Goal: Task Accomplishment & Management: Use online tool/utility

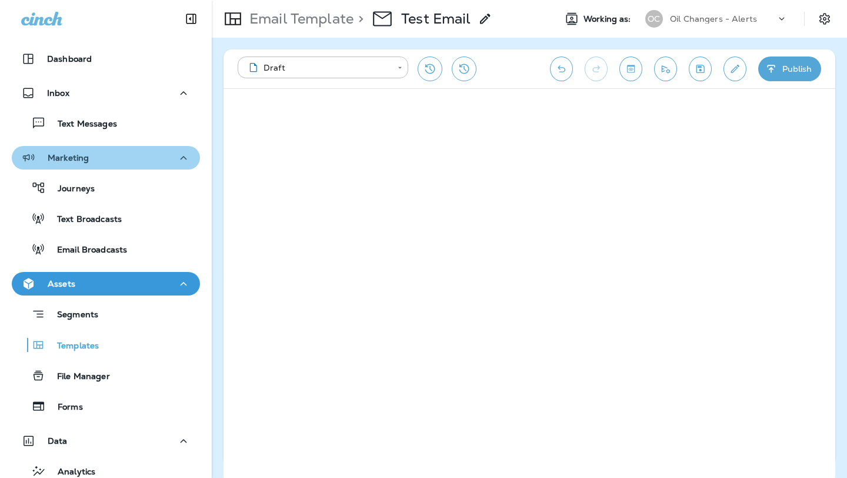
click at [128, 155] on div "Marketing" at bounding box center [105, 158] width 169 height 15
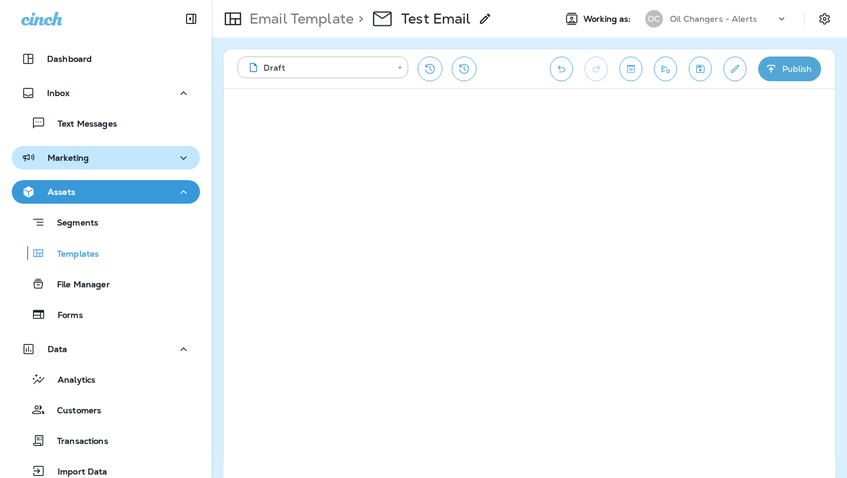
click at [128, 155] on div "Marketing" at bounding box center [105, 158] width 169 height 15
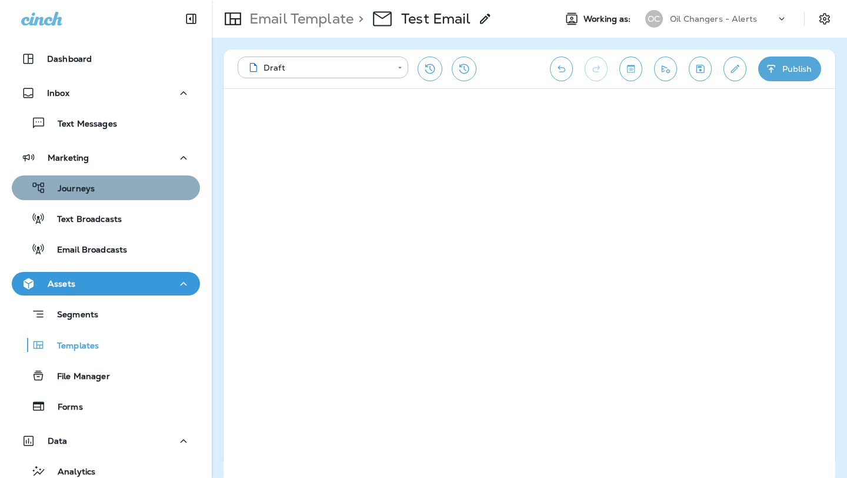
click at [122, 184] on div "Journeys" at bounding box center [105, 188] width 179 height 18
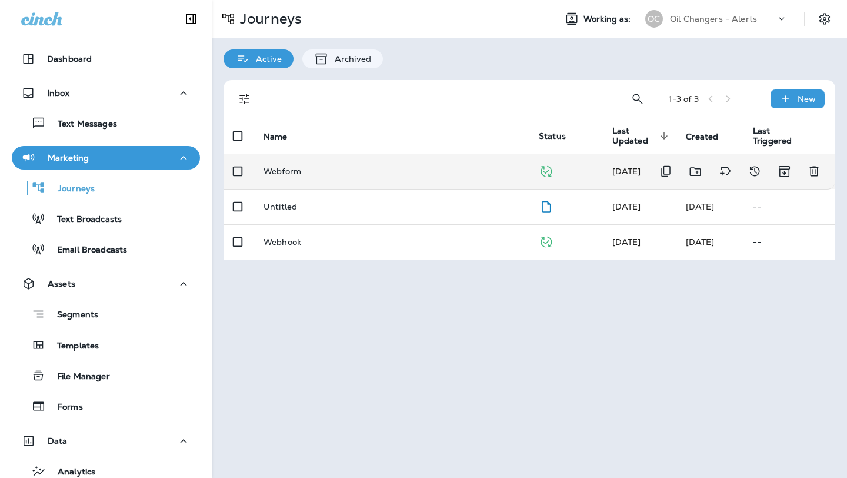
click at [267, 167] on p "Webform" at bounding box center [283, 170] width 38 height 9
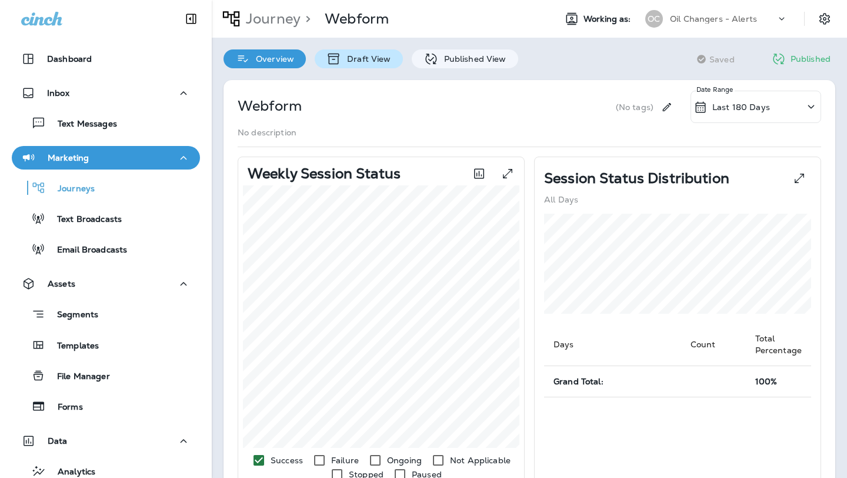
click at [360, 62] on p "Draft View" at bounding box center [365, 58] width 49 height 9
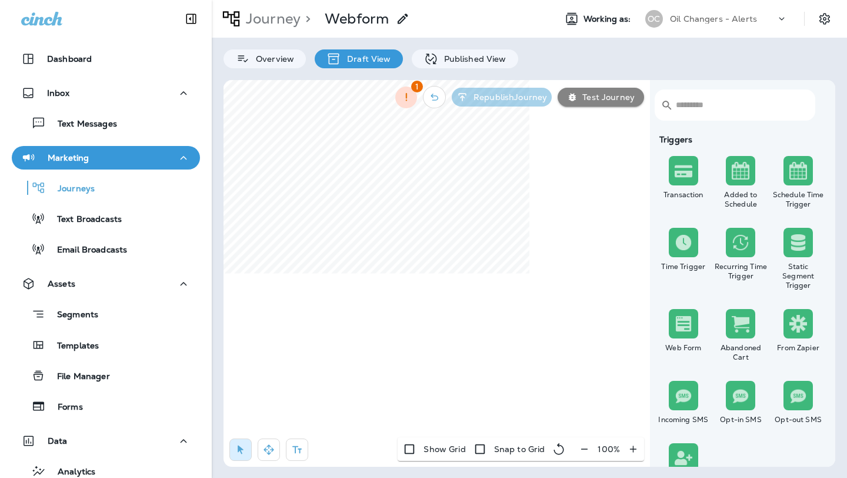
select select "***"
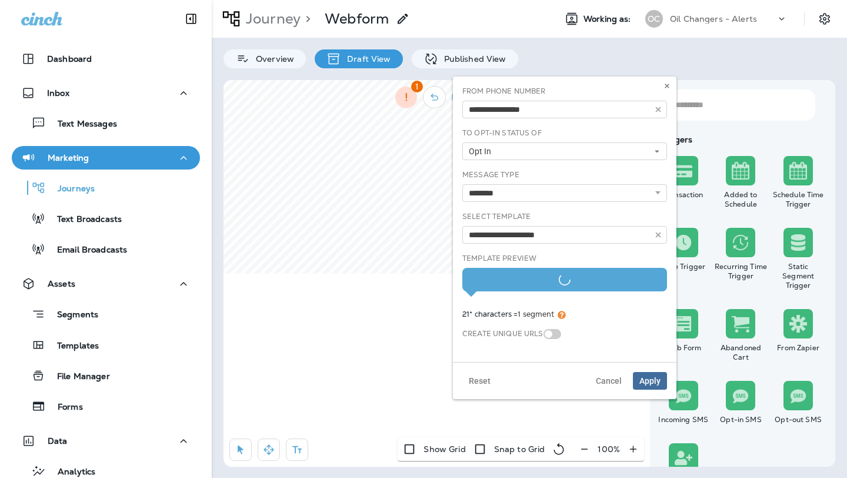
type input "********"
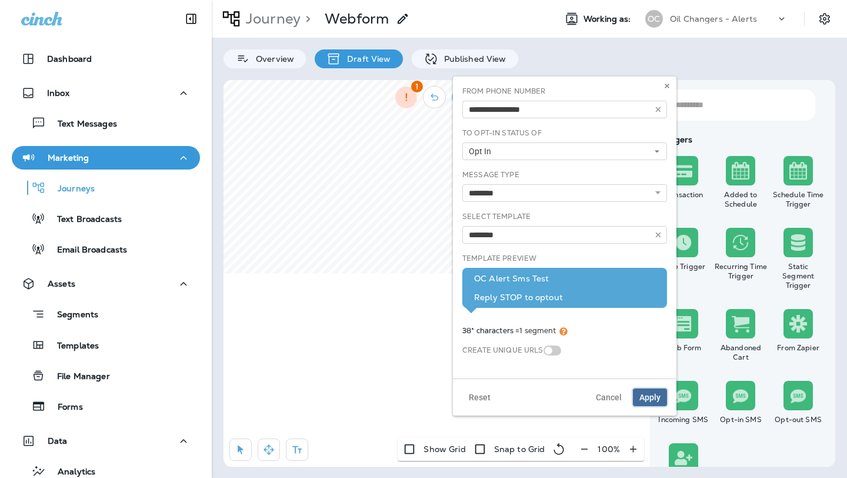
click at [648, 389] on button "Apply" at bounding box center [650, 397] width 34 height 18
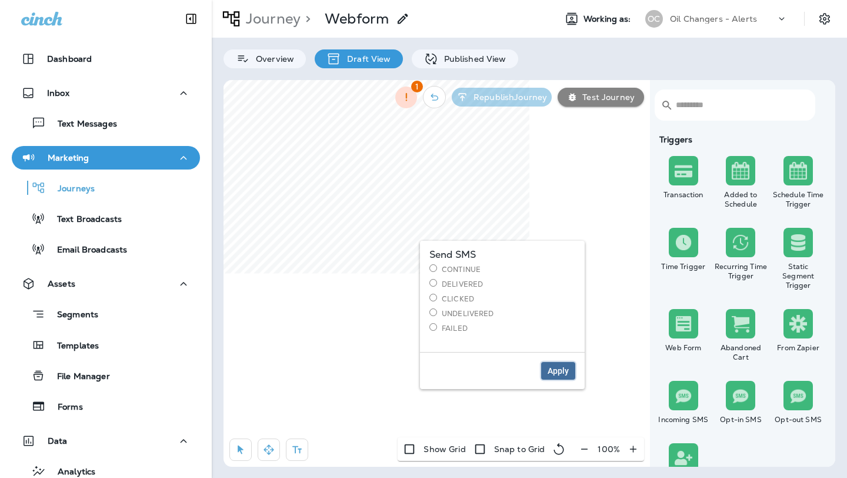
click at [547, 365] on button "Apply" at bounding box center [558, 371] width 34 height 18
click at [711, 107] on input "text" at bounding box center [739, 104] width 126 height 31
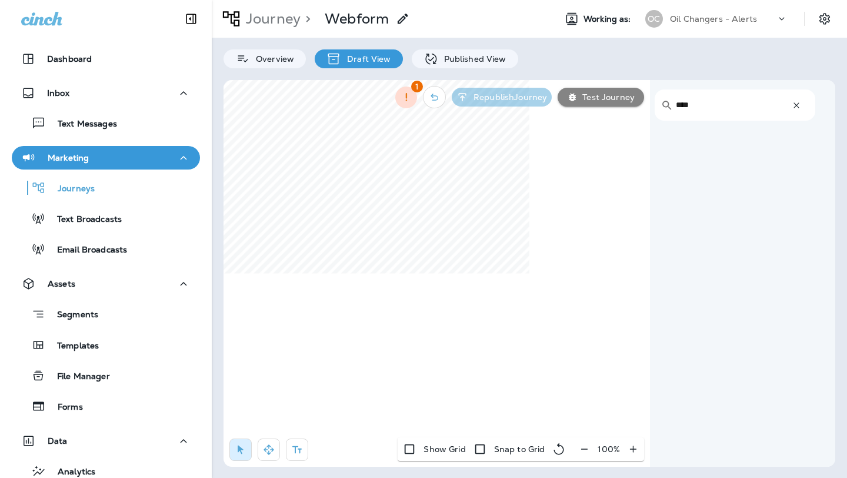
type input "****"
click at [793, 102] on icon "button" at bounding box center [797, 105] width 12 height 12
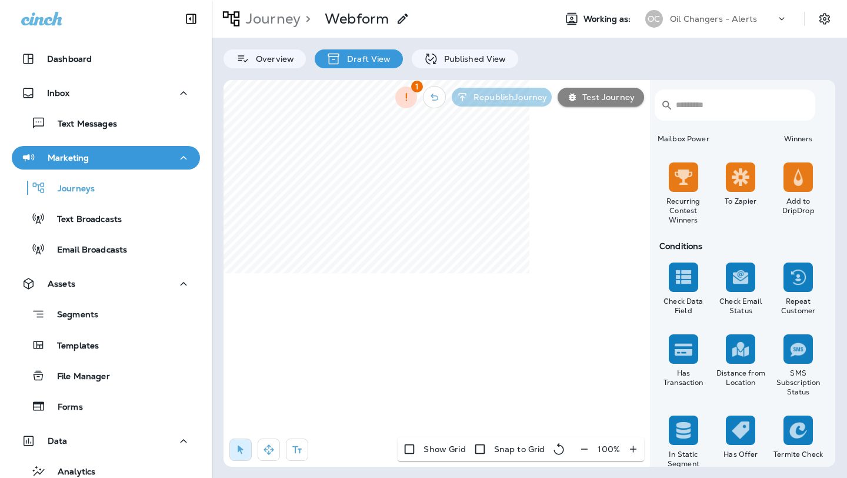
scroll to position [872, 0]
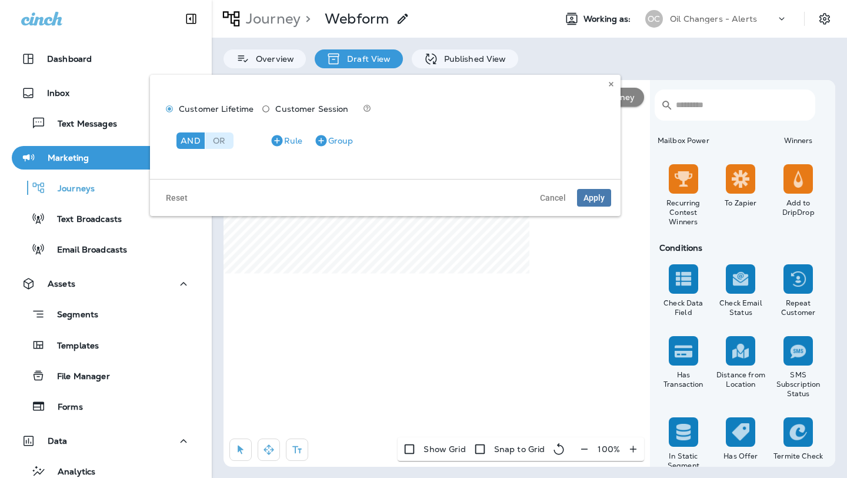
click at [220, 141] on div "Or" at bounding box center [219, 140] width 28 height 16
click at [217, 135] on div "Or" at bounding box center [219, 140] width 28 height 16
click at [280, 134] on icon "button" at bounding box center [277, 141] width 14 height 14
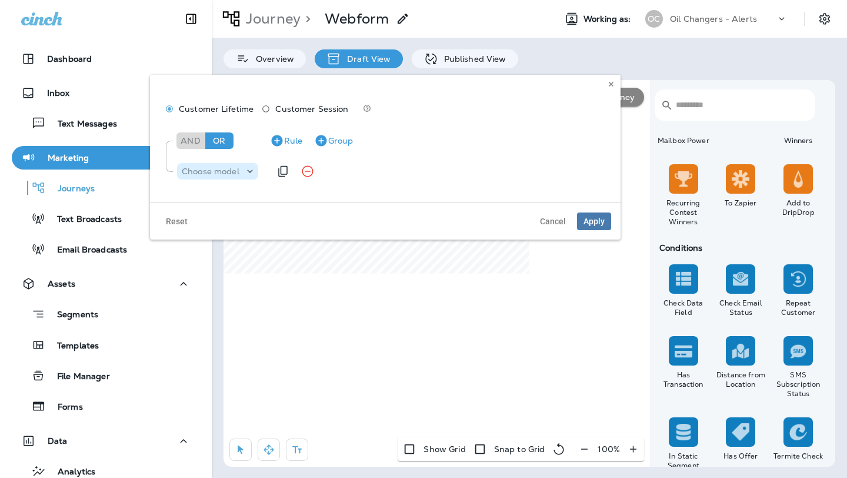
click at [236, 172] on p "Choose model" at bounding box center [211, 170] width 58 height 9
click at [276, 108] on span "Customer Session" at bounding box center [311, 108] width 73 height 9
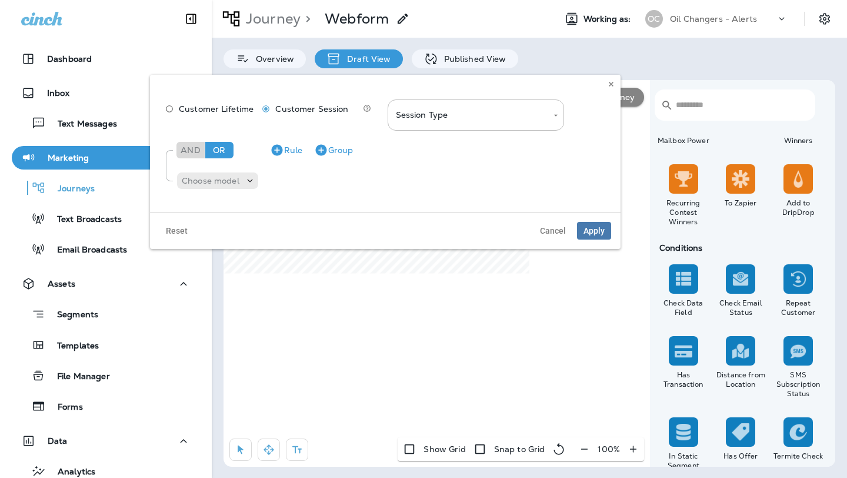
type input "********"
click at [472, 0] on body "Dashboard Inbox Text Messages Marketing Journeys Text Broadcasts Email Broadcas…" at bounding box center [423, 0] width 847 height 0
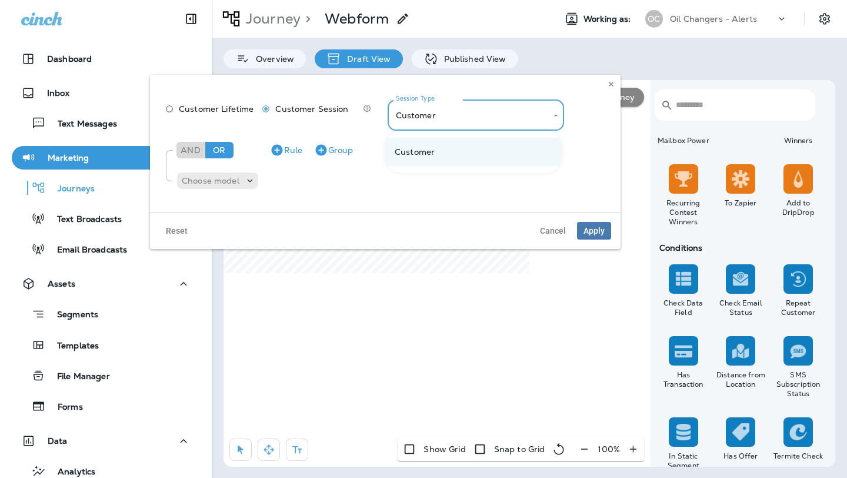
click at [172, 109] on div at bounding box center [423, 239] width 847 height 478
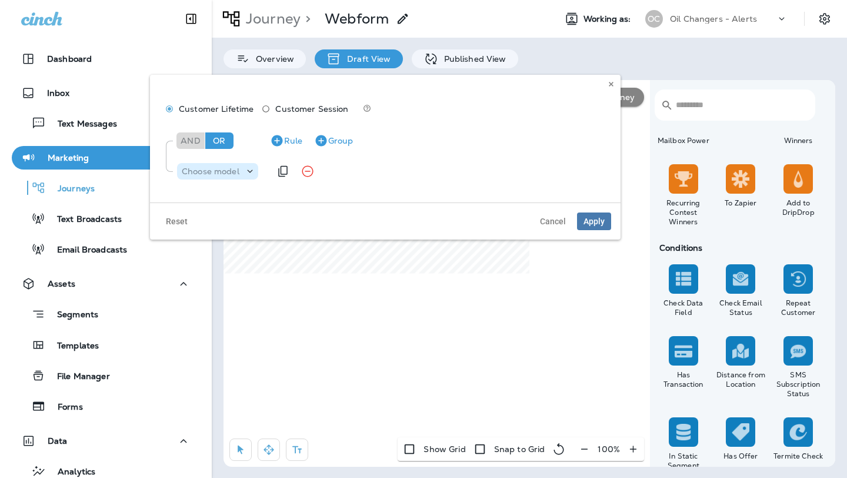
click at [242, 171] on div "Choose model" at bounding box center [210, 170] width 67 height 9
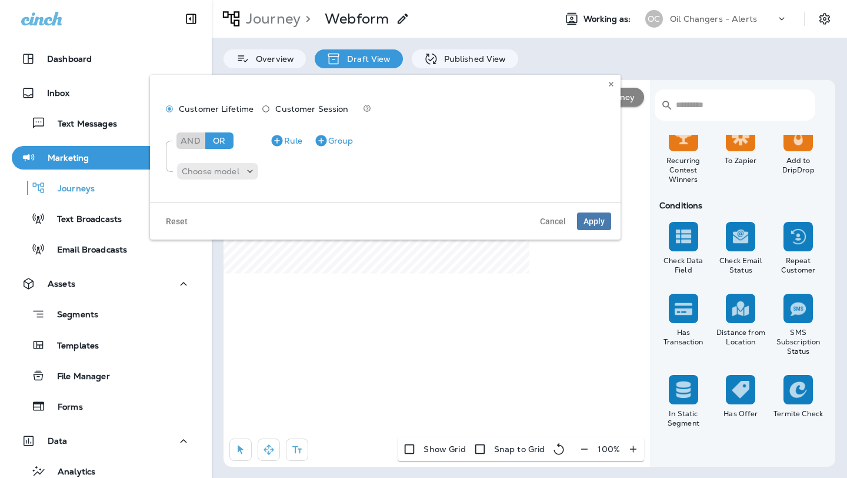
scroll to position [916, 0]
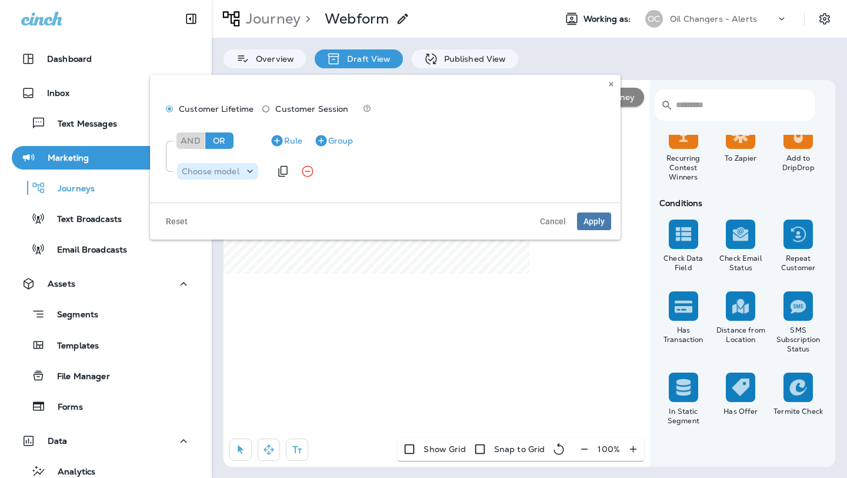
click at [243, 172] on div "Choose model" at bounding box center [210, 170] width 67 height 9
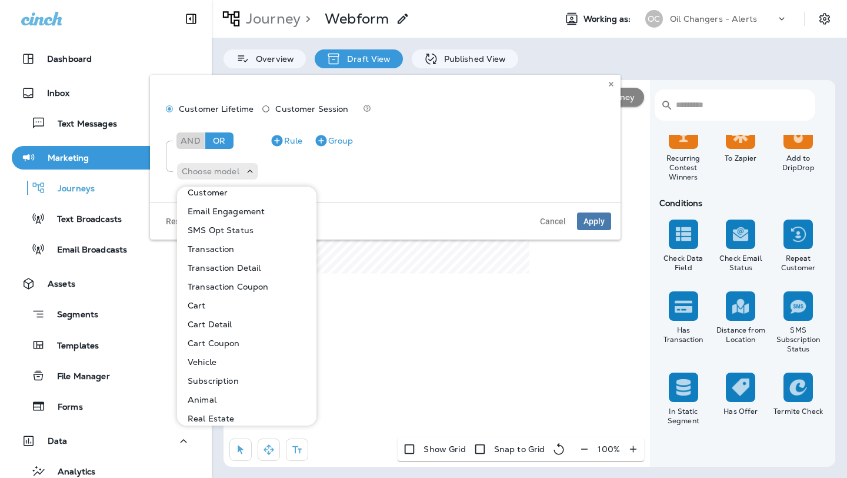
scroll to position [0, 0]
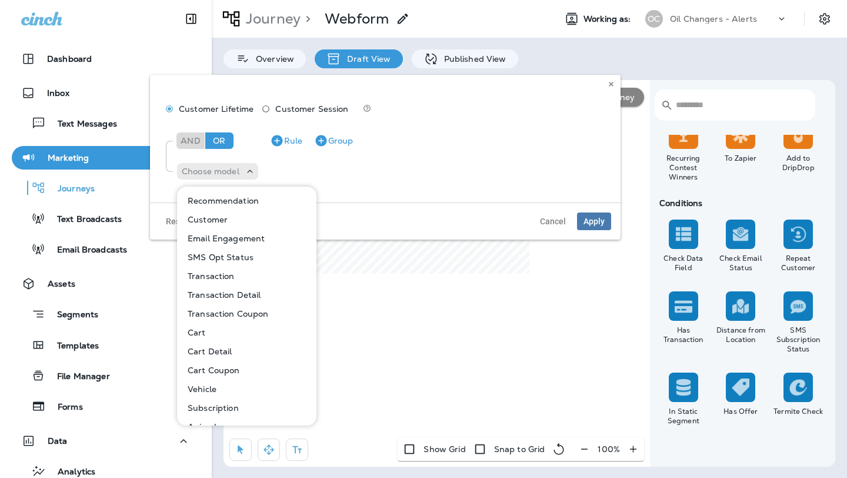
click at [215, 215] on p "Customer" at bounding box center [205, 219] width 45 height 9
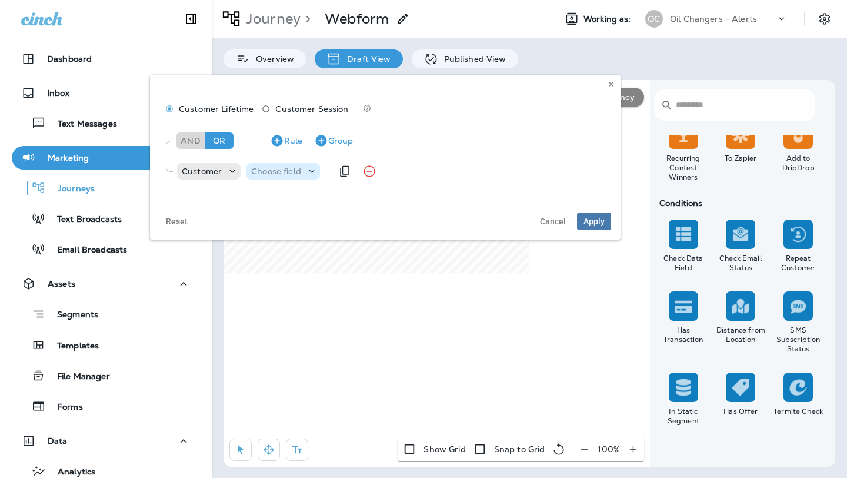
click at [296, 165] on div "Choose field" at bounding box center [283, 171] width 74 height 12
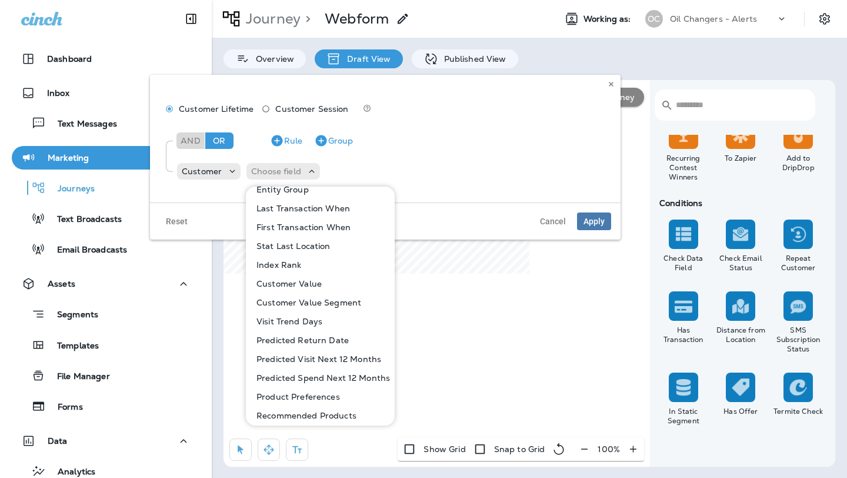
scroll to position [486, 0]
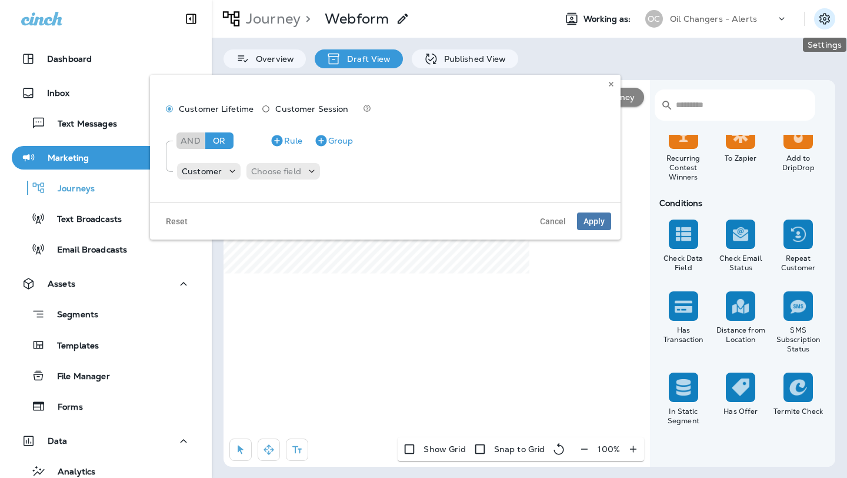
click at [826, 22] on icon "Settings" at bounding box center [824, 18] width 11 height 11
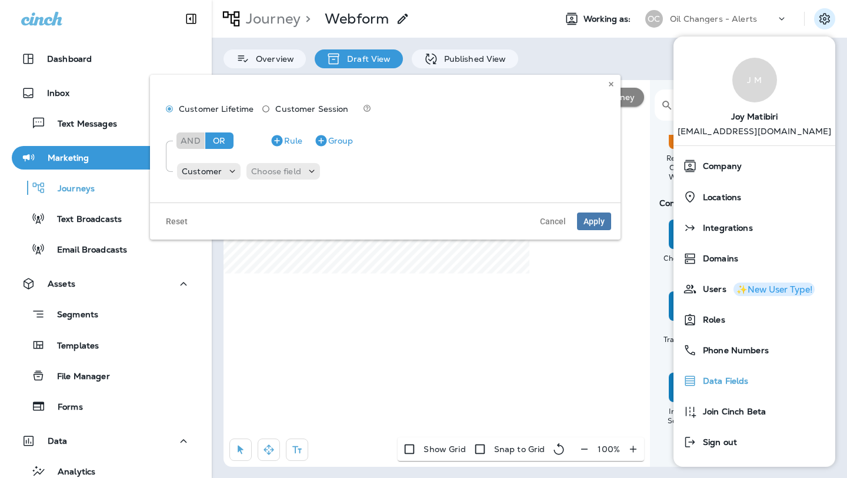
click at [763, 378] on div "Data Fields" at bounding box center [754, 381] width 152 height 24
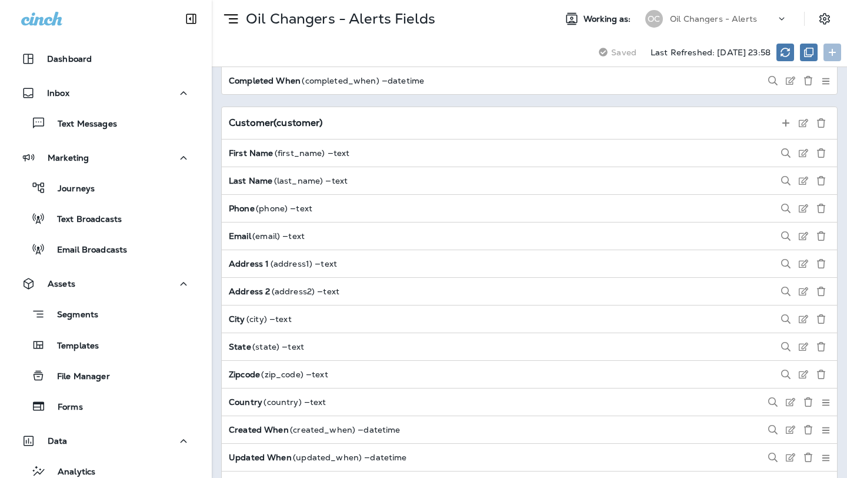
scroll to position [1516, 0]
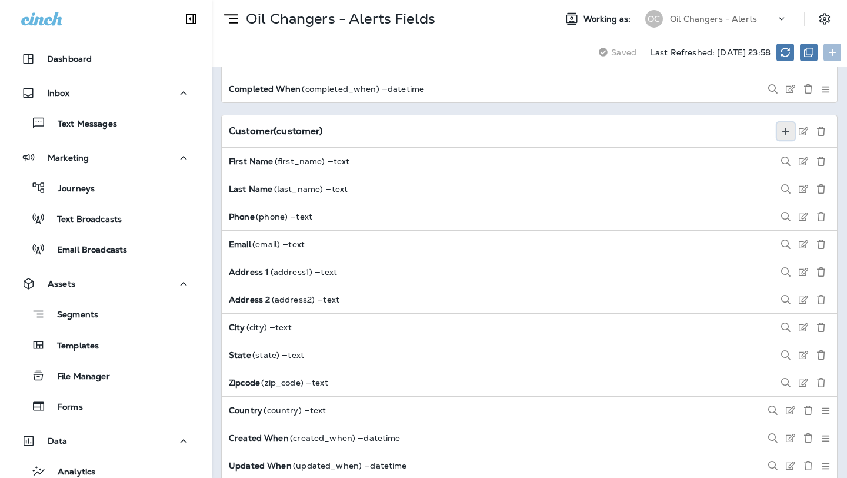
click at [789, 129] on icon at bounding box center [785, 130] width 9 height 9
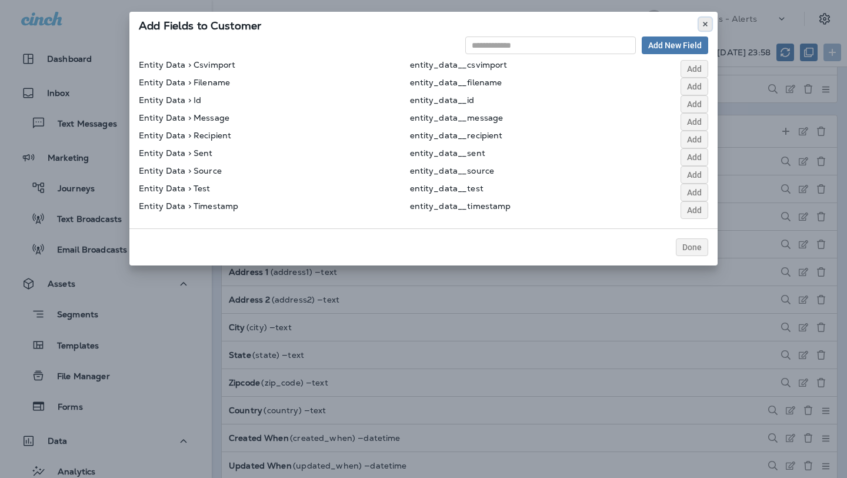
click at [706, 24] on icon at bounding box center [705, 24] width 7 height 7
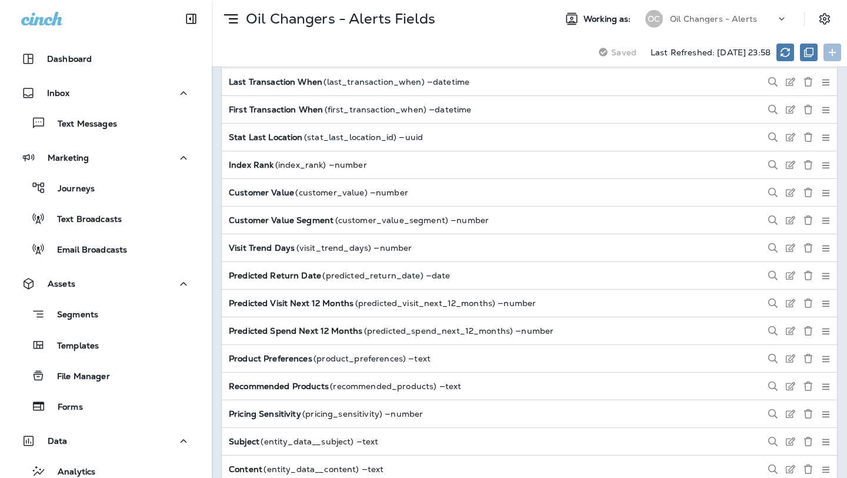
scroll to position [2448, 0]
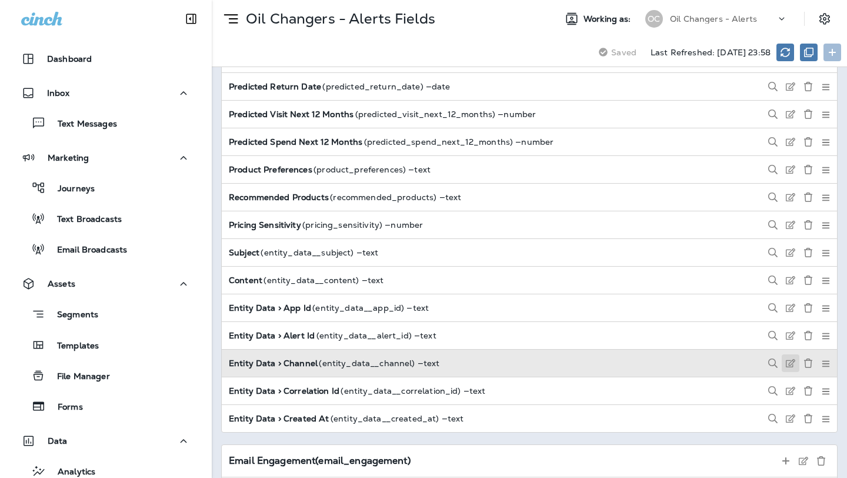
click at [790, 361] on icon at bounding box center [790, 362] width 9 height 9
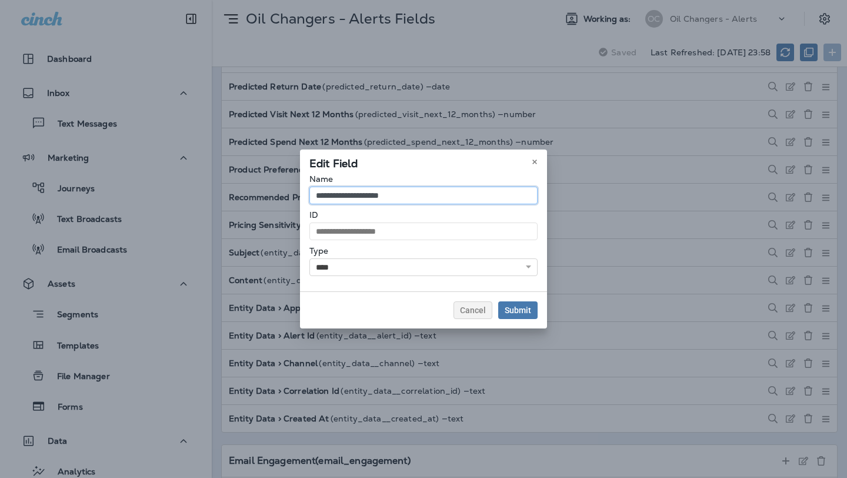
click at [365, 194] on input "**********" at bounding box center [423, 195] width 228 height 18
type input "*******"
click at [516, 306] on div "Submit" at bounding box center [518, 310] width 26 height 8
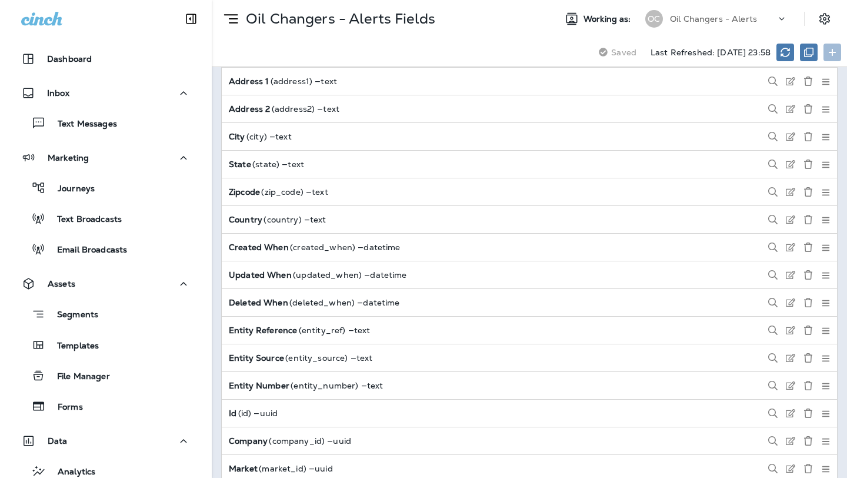
scroll to position [0, 0]
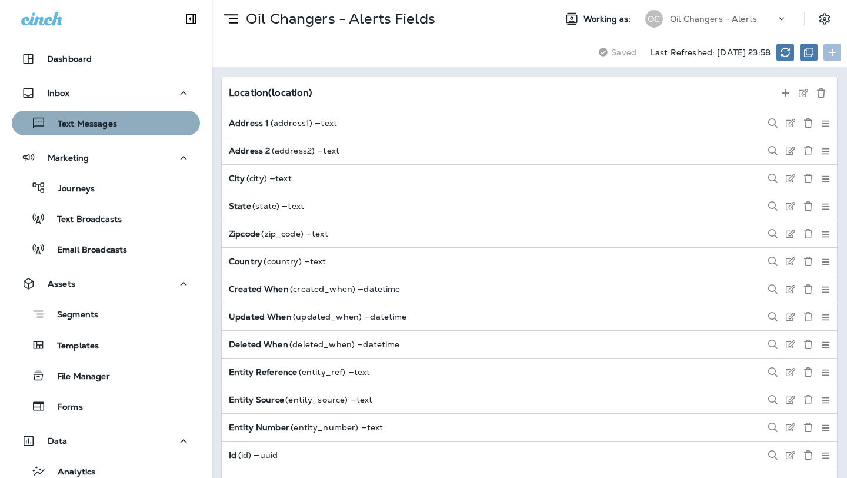
click at [91, 126] on p "Text Messages" at bounding box center [81, 124] width 71 height 11
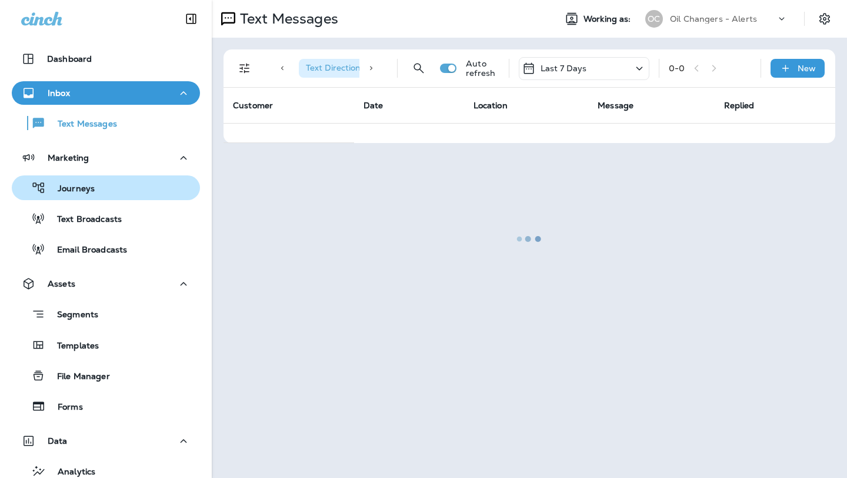
click at [90, 187] on p "Journeys" at bounding box center [70, 189] width 49 height 11
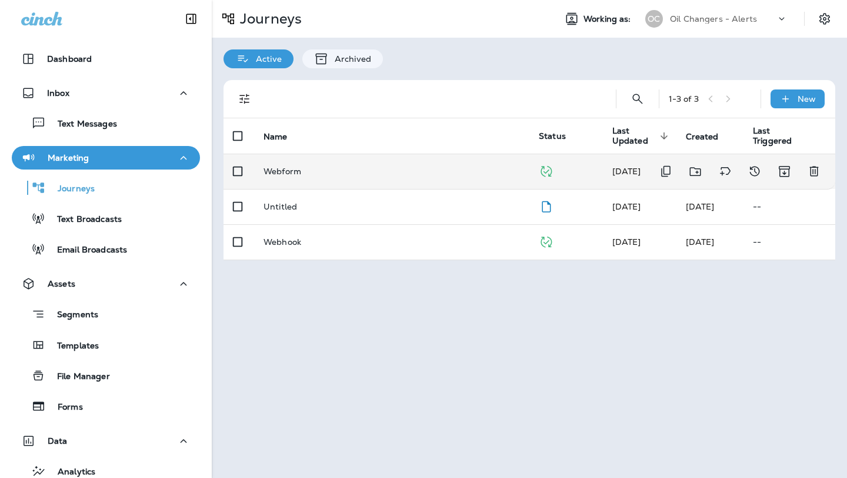
click at [297, 168] on p "Webform" at bounding box center [283, 170] width 38 height 9
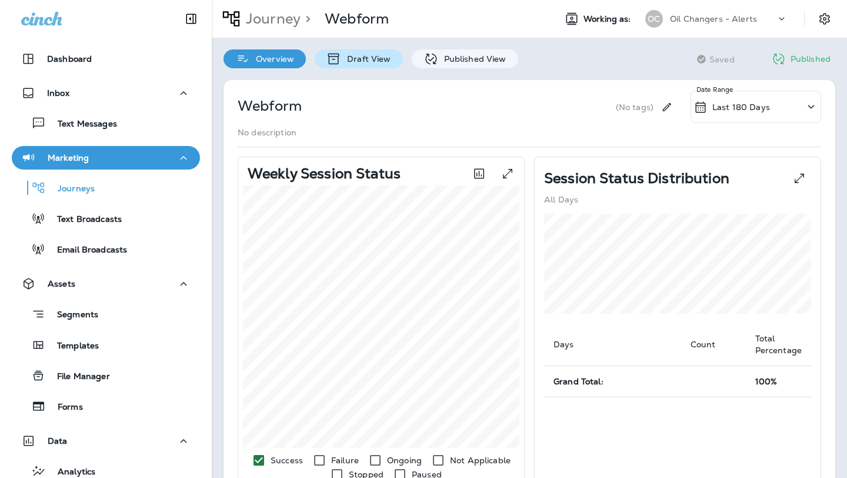
click at [376, 54] on p "Draft View" at bounding box center [365, 58] width 49 height 9
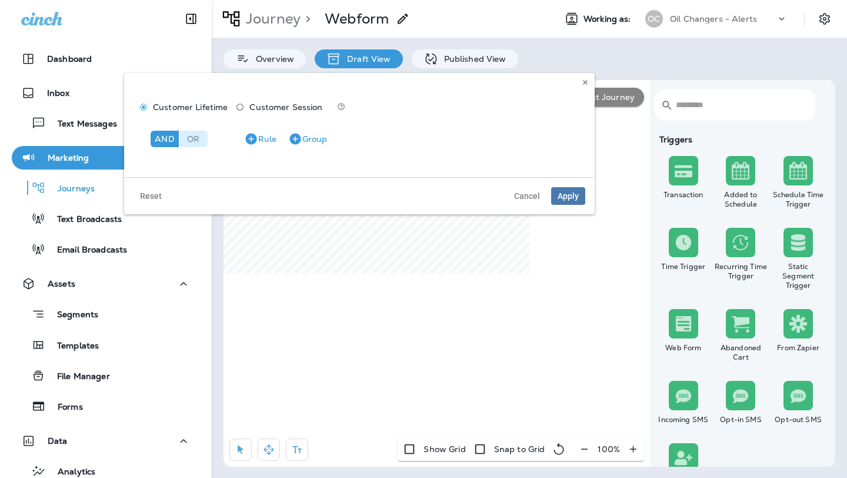
click at [202, 138] on div "Or" at bounding box center [193, 139] width 28 height 16
click at [252, 135] on icon "button" at bounding box center [250, 138] width 11 height 11
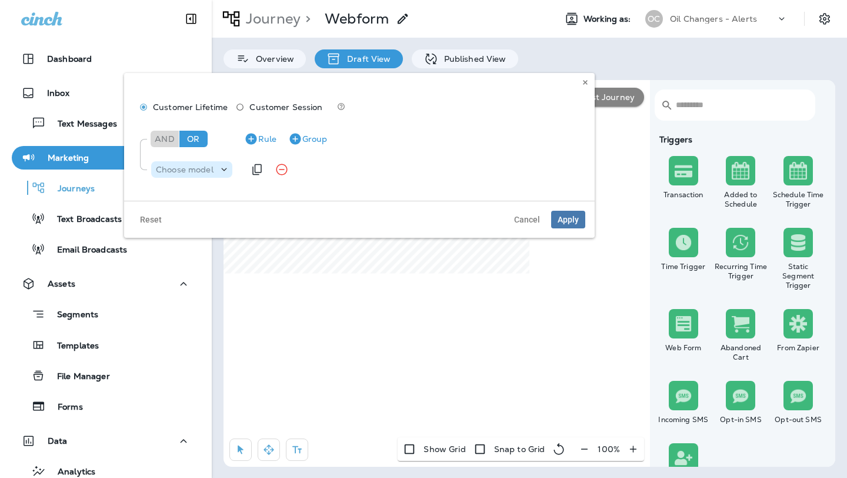
click at [225, 164] on icon at bounding box center [224, 170] width 12 height 12
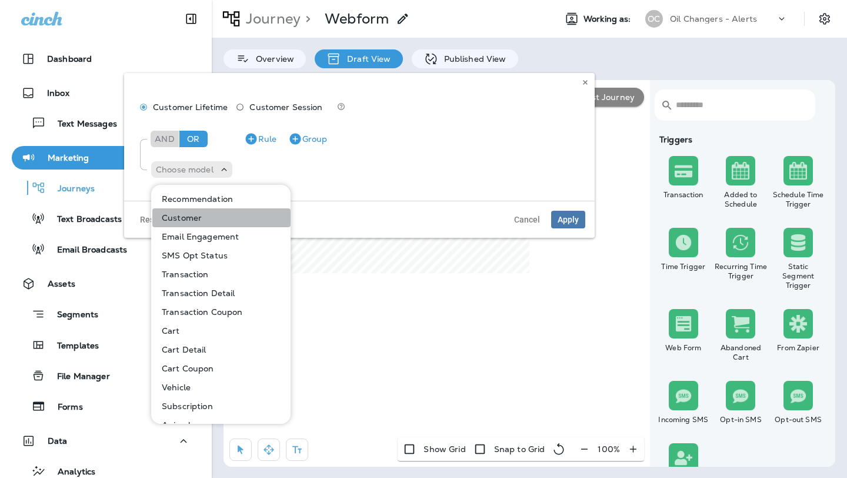
click at [222, 221] on button "Customer" at bounding box center [221, 217] width 138 height 19
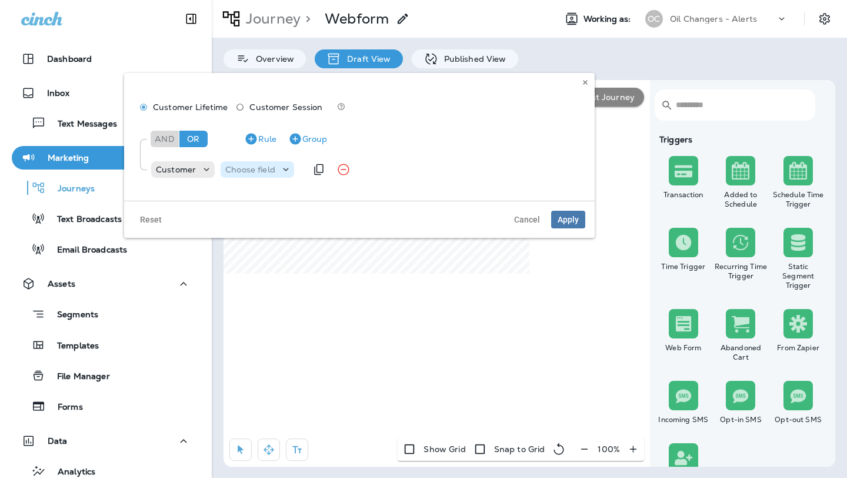
click at [281, 167] on icon at bounding box center [286, 170] width 12 height 12
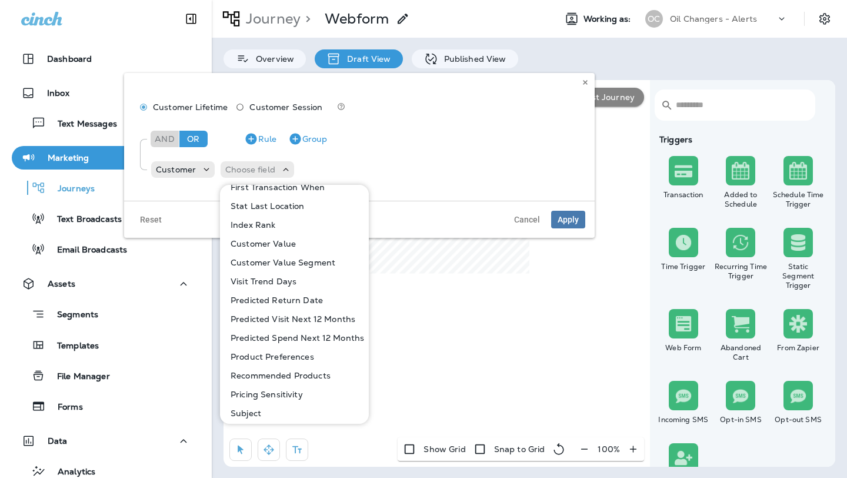
scroll to position [599, 0]
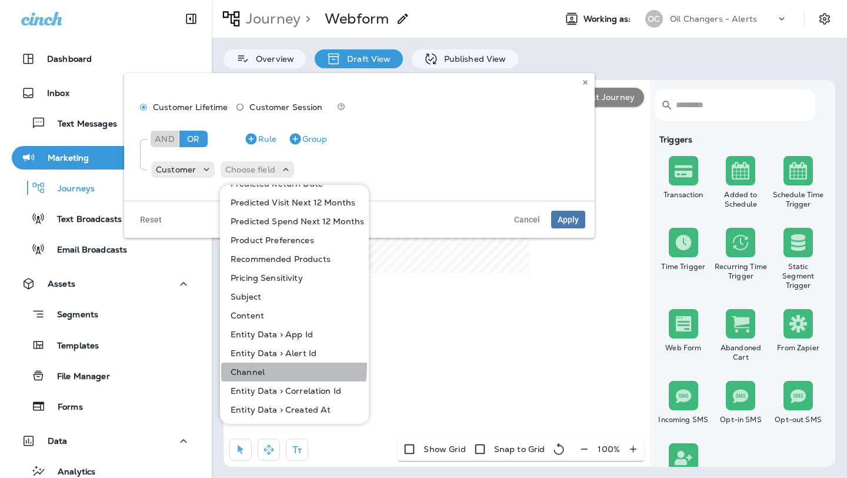
click at [265, 366] on button "Channel" at bounding box center [295, 371] width 148 height 19
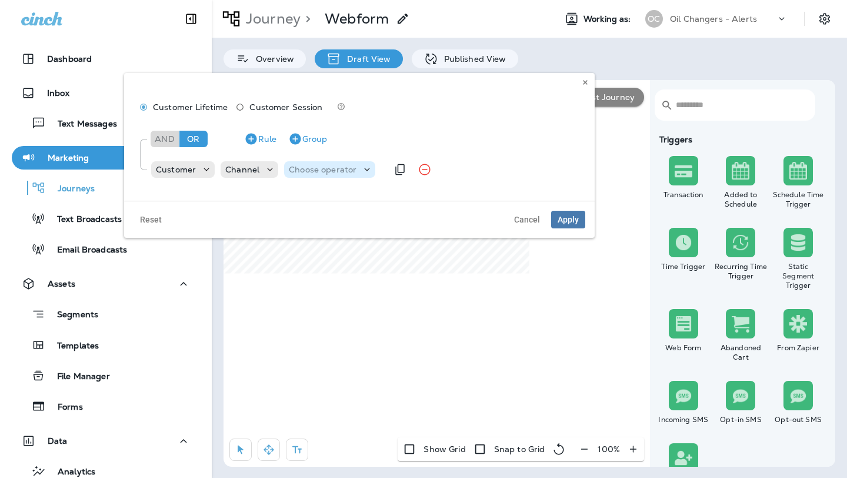
click at [349, 166] on p "Choose operator" at bounding box center [323, 169] width 68 height 9
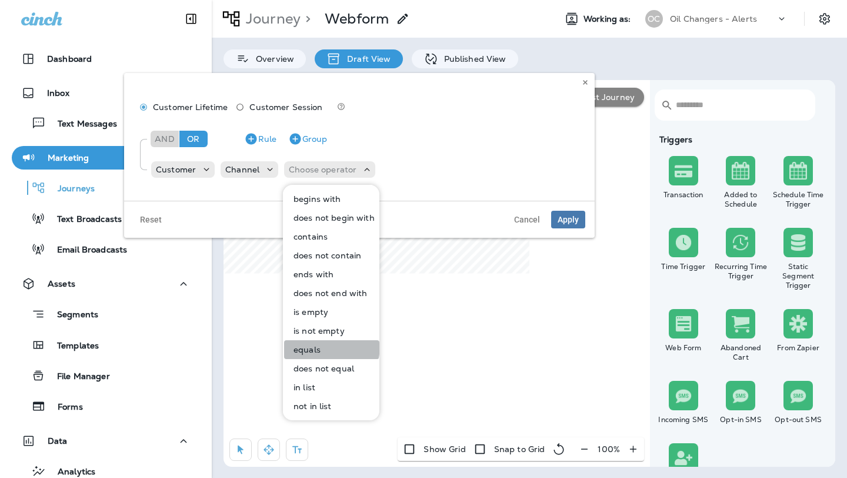
click at [311, 345] on p "equals" at bounding box center [305, 349] width 32 height 9
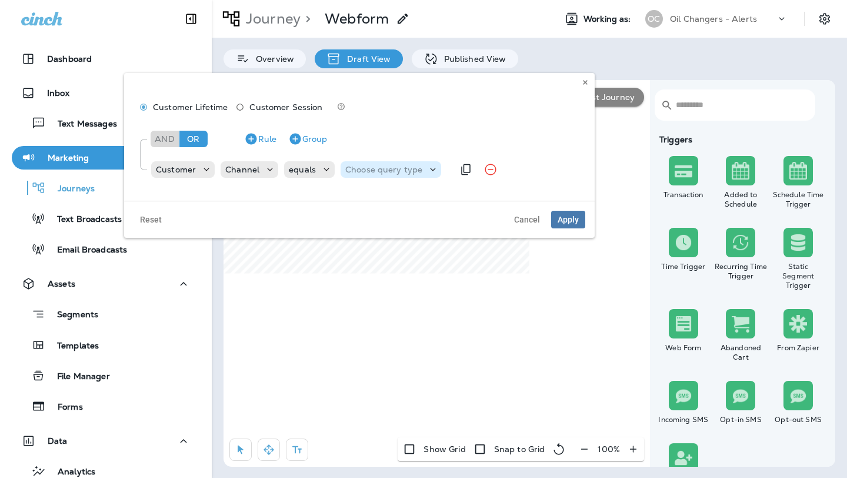
click at [420, 161] on div "Choose query type" at bounding box center [391, 169] width 101 height 16
click at [374, 199] on button "Text" at bounding box center [374, 198] width 68 height 19
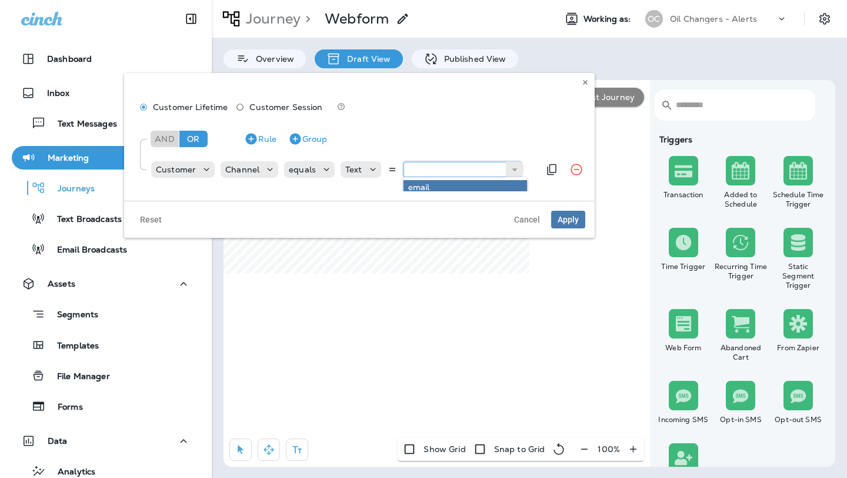
click at [420, 166] on input "text" at bounding box center [463, 169] width 118 height 15
type input "*****"
click at [464, 185] on div "And Or Rule Group Customer Channel equals Text ***** email" at bounding box center [359, 153] width 451 height 66
click at [565, 218] on span "Apply" at bounding box center [568, 219] width 21 height 8
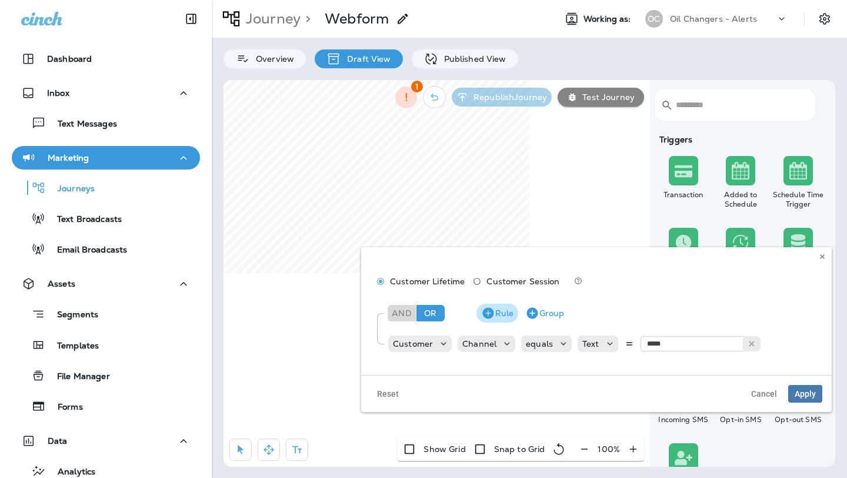
click at [491, 309] on icon "button" at bounding box center [487, 312] width 11 height 11
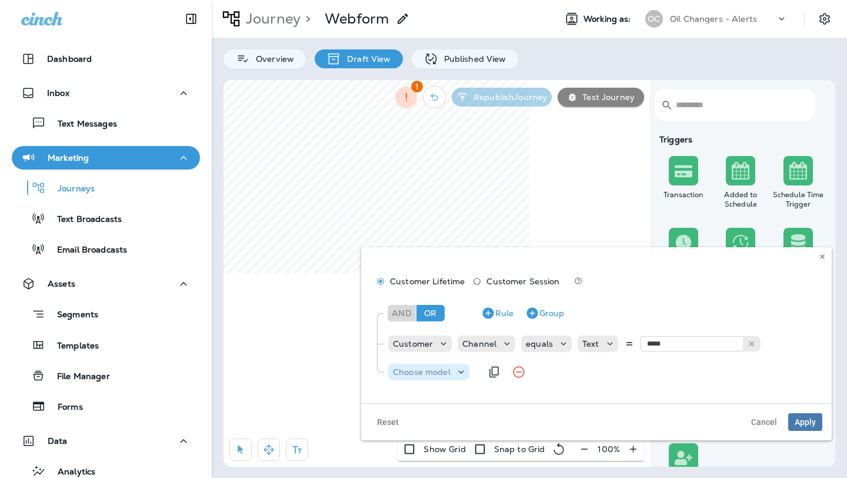
click at [454, 367] on div "Choose model" at bounding box center [421, 371] width 67 height 9
click at [534, 312] on icon "button" at bounding box center [532, 313] width 14 height 14
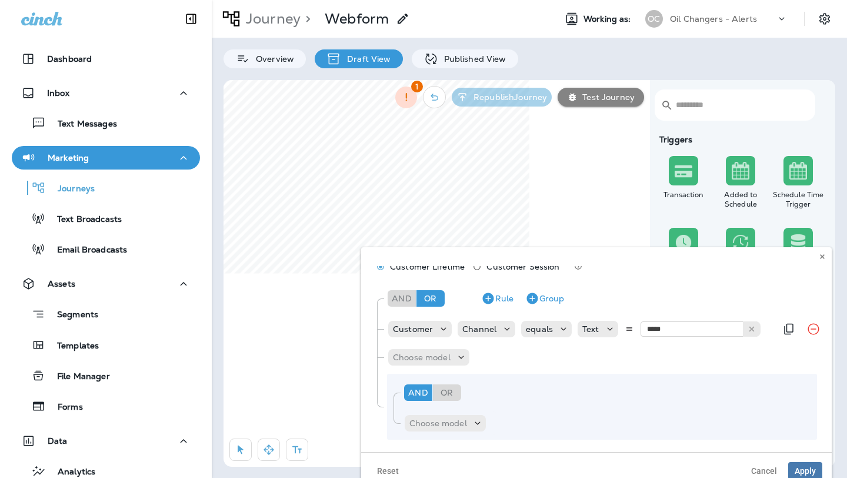
scroll to position [22, 0]
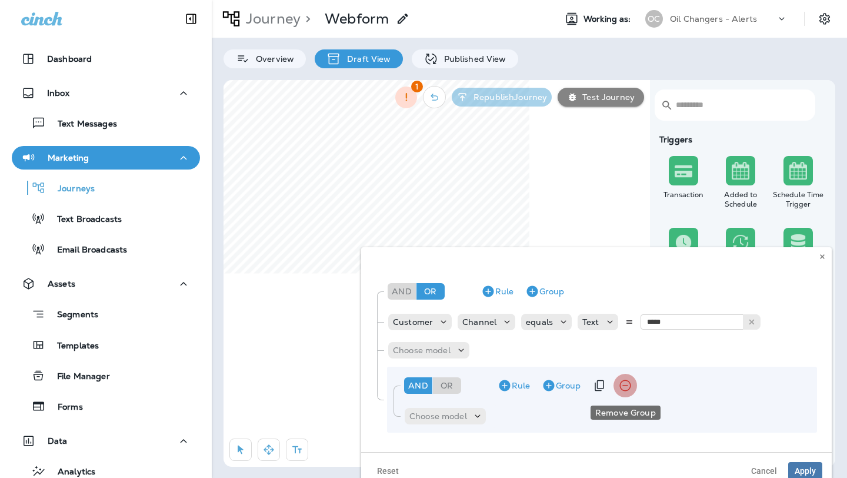
click at [618, 386] on icon "Remove Group" at bounding box center [625, 385] width 14 height 14
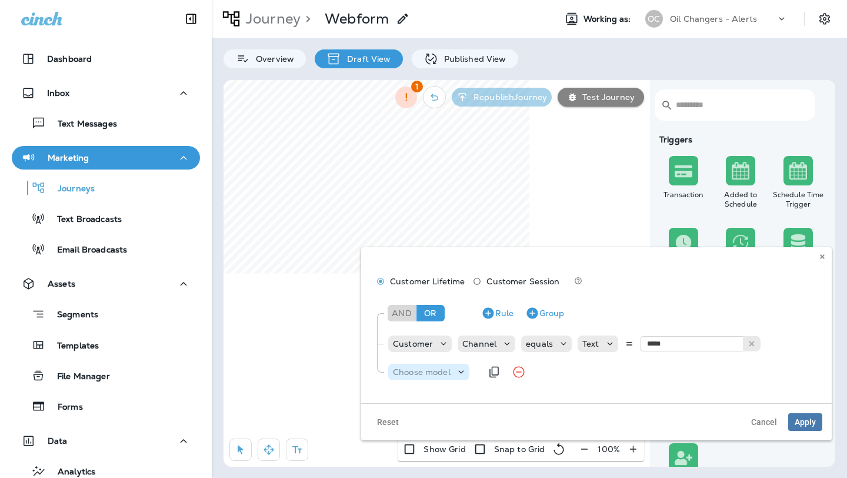
click at [456, 372] on icon at bounding box center [461, 372] width 12 height 12
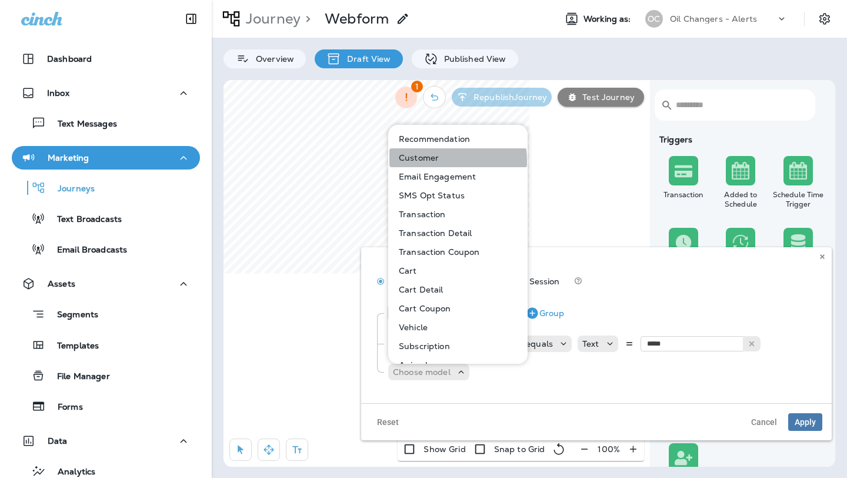
click at [433, 161] on p "Customer" at bounding box center [416, 157] width 45 height 9
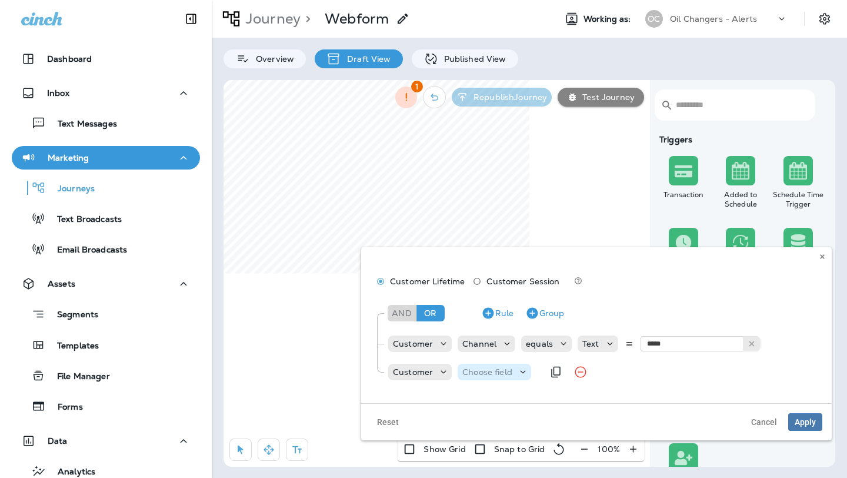
click at [518, 371] on icon at bounding box center [523, 372] width 12 height 12
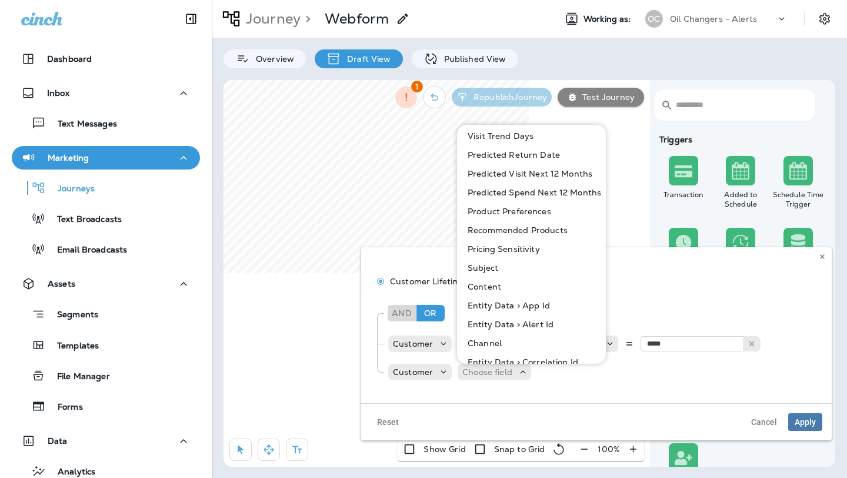
scroll to position [599, 0]
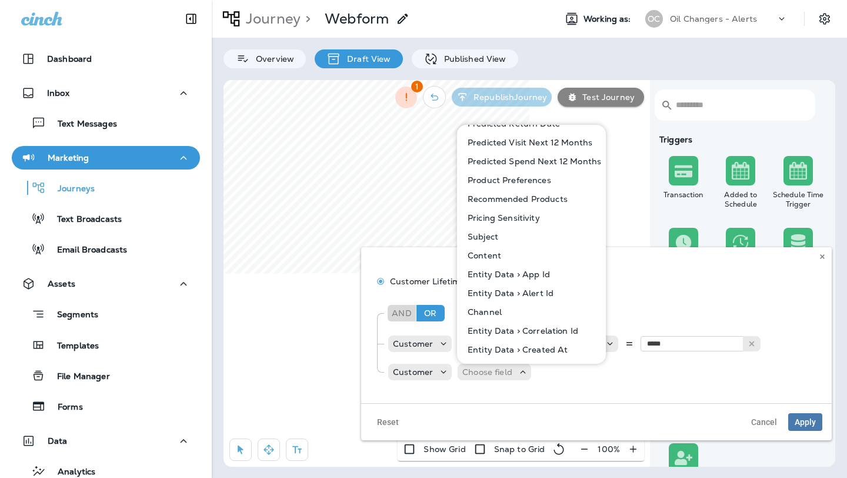
click at [502, 311] on button "Channel" at bounding box center [532, 311] width 148 height 19
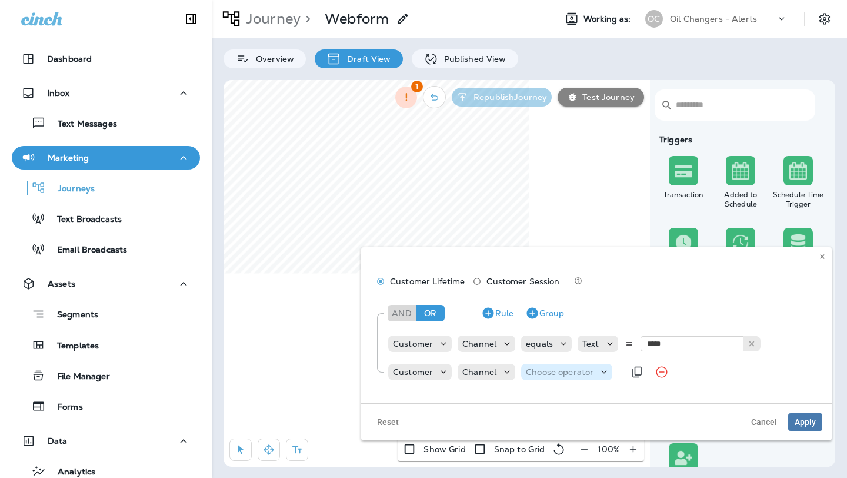
click at [565, 369] on p "Choose operator" at bounding box center [560, 371] width 68 height 9
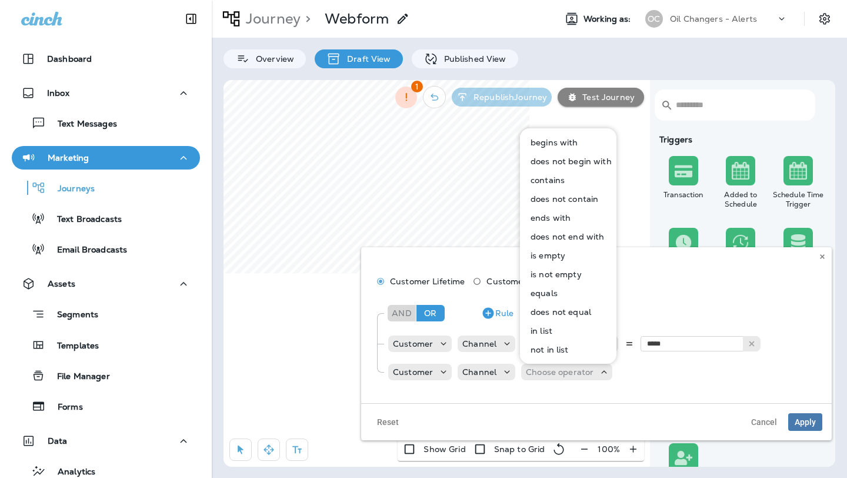
click at [551, 291] on p "equals" at bounding box center [542, 292] width 32 height 9
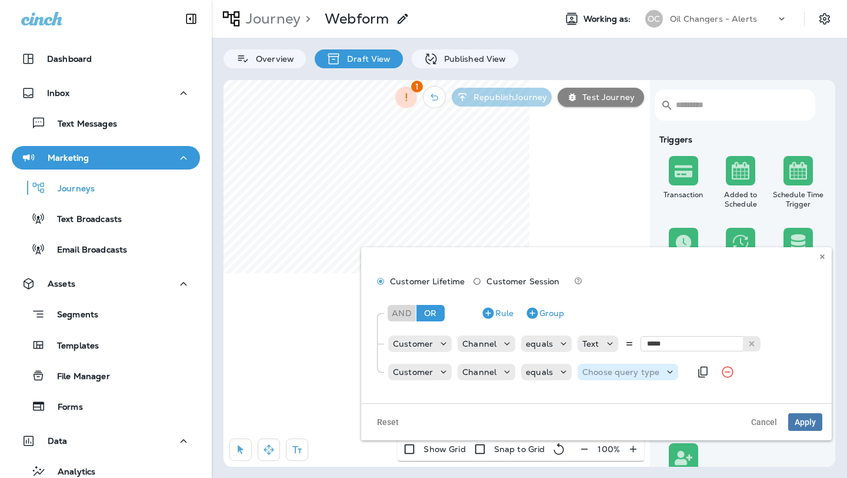
click at [621, 372] on p "Choose query type" at bounding box center [620, 371] width 77 height 9
click at [618, 404] on button "Text" at bounding box center [611, 401] width 68 height 19
click at [672, 374] on input "text" at bounding box center [700, 371] width 118 height 15
type input "***"
click at [716, 383] on div "Customer Channel equals Text *** sms" at bounding box center [581, 372] width 389 height 24
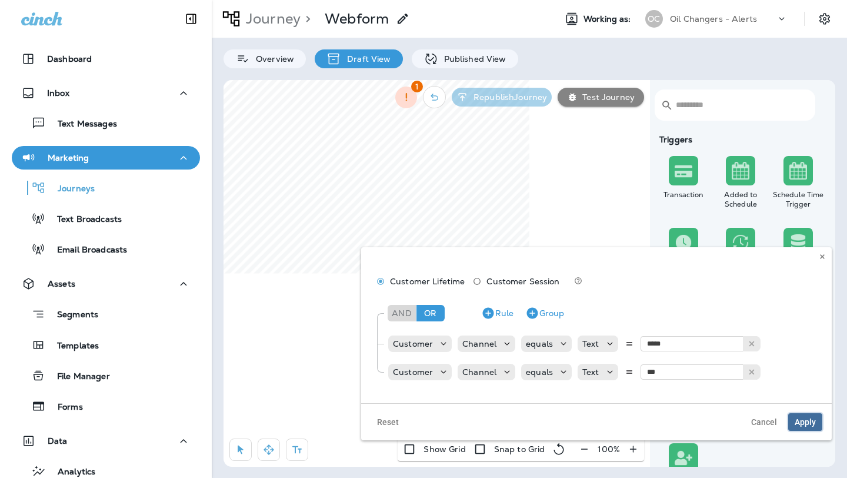
click at [808, 419] on span "Apply" at bounding box center [805, 422] width 21 height 8
click at [761, 419] on span "Cancel" at bounding box center [764, 422] width 26 height 8
click at [806, 418] on span "Apply" at bounding box center [805, 422] width 21 height 8
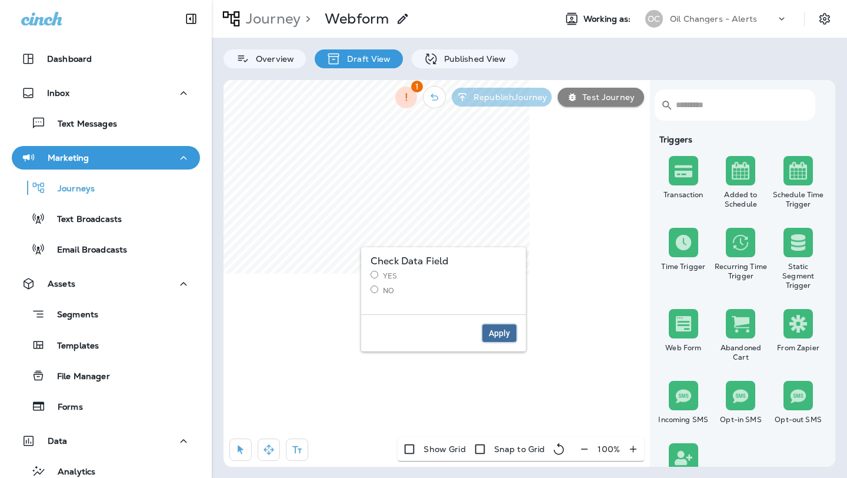
click at [504, 327] on button "Apply" at bounding box center [499, 333] width 34 height 18
click at [499, 335] on span "Apply" at bounding box center [499, 333] width 21 height 8
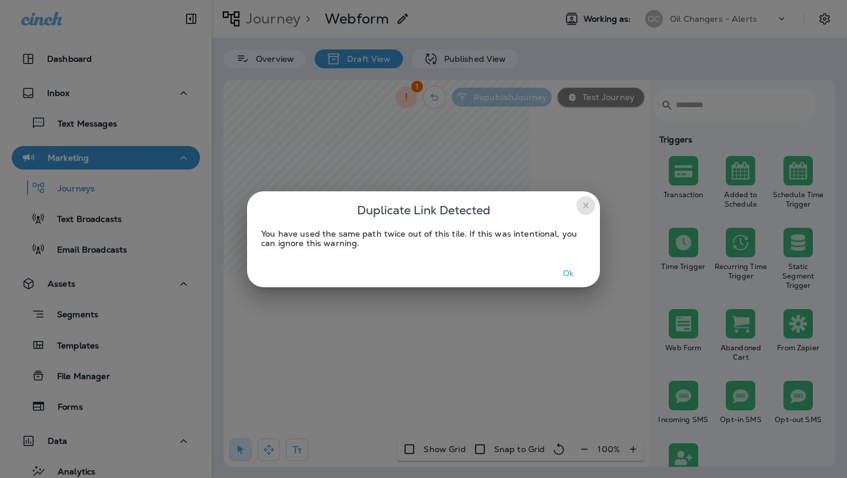
click at [584, 203] on icon "close" at bounding box center [585, 204] width 5 height 5
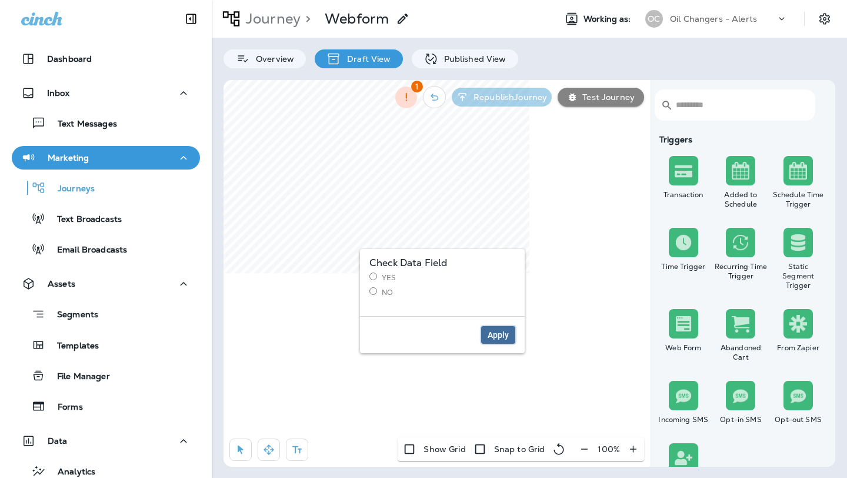
click at [505, 336] on span "Apply" at bounding box center [498, 335] width 21 height 8
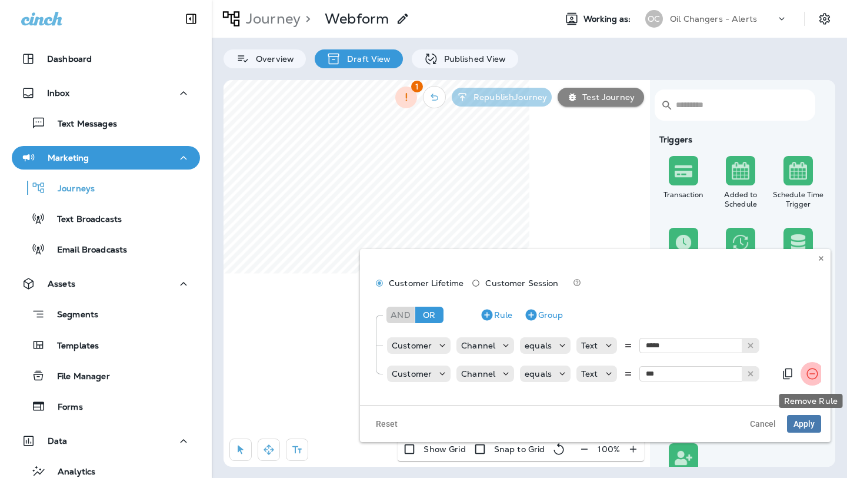
click at [806, 371] on icon "Remove Rule" at bounding box center [812, 373] width 14 height 14
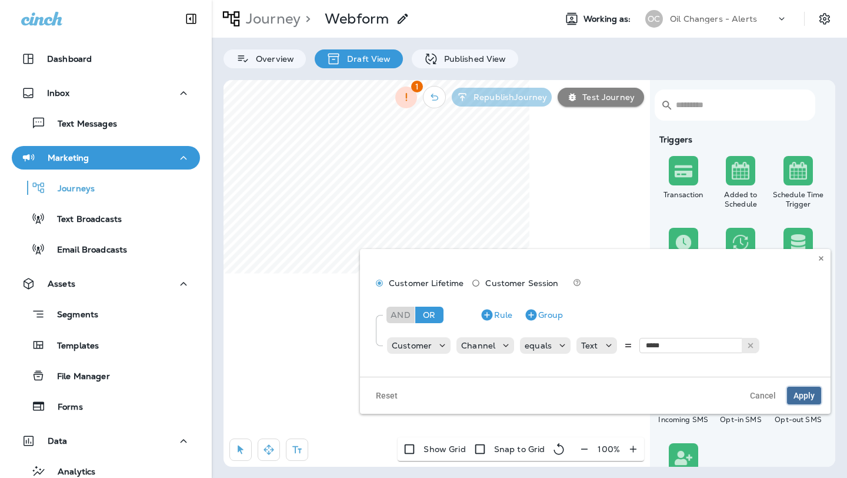
click at [809, 396] on span "Apply" at bounding box center [804, 395] width 21 height 8
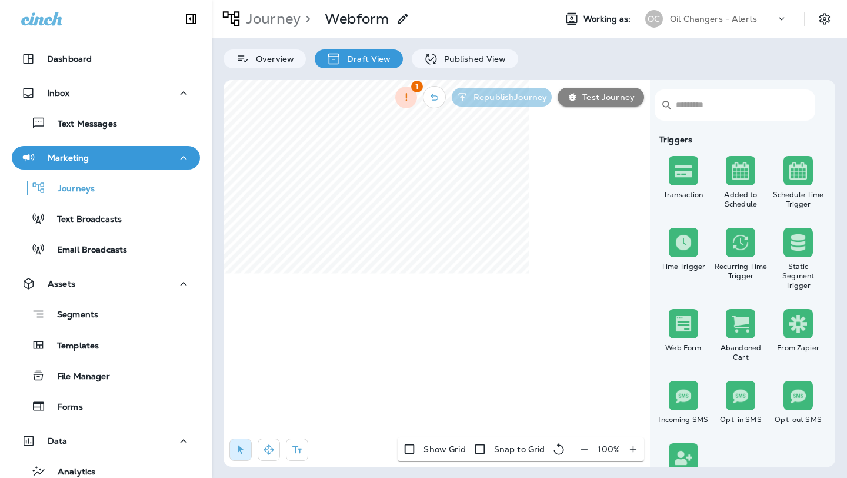
select select "***"
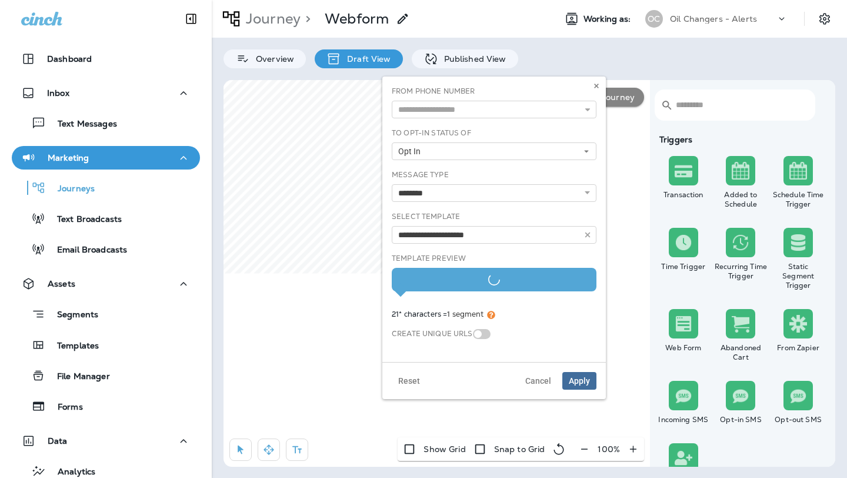
type input "********"
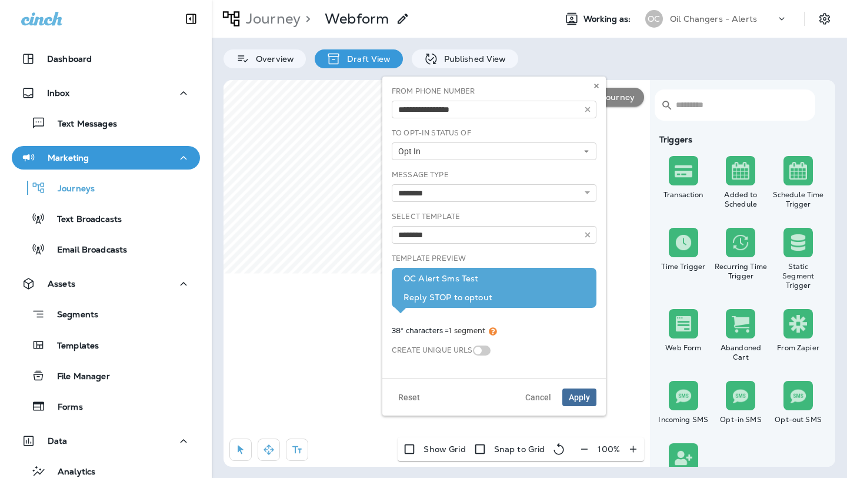
click at [462, 293] on div "OC Alert Sms Test Reply STOP to optout" at bounding box center [494, 288] width 181 height 28
click at [505, 194] on select "**********" at bounding box center [494, 193] width 205 height 18
select select "**"
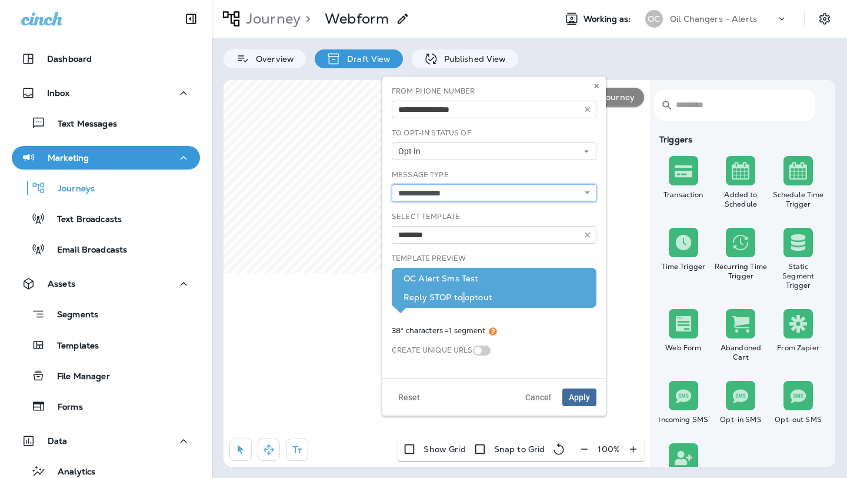
click at [392, 184] on select "**********" at bounding box center [494, 193] width 205 height 18
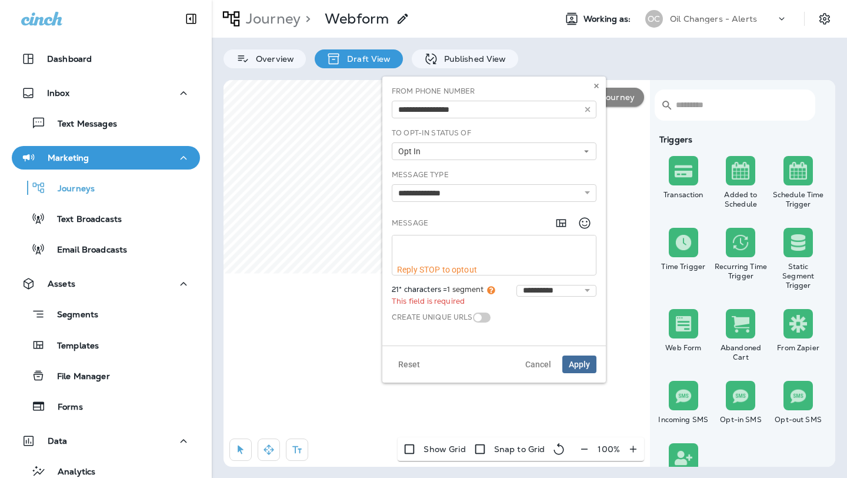
click at [477, 251] on textarea at bounding box center [494, 249] width 204 height 29
click at [489, 245] on textarea at bounding box center [494, 249] width 204 height 29
click at [588, 288] on select "**********" at bounding box center [556, 291] width 80 height 12
click at [488, 243] on textarea at bounding box center [494, 249] width 204 height 29
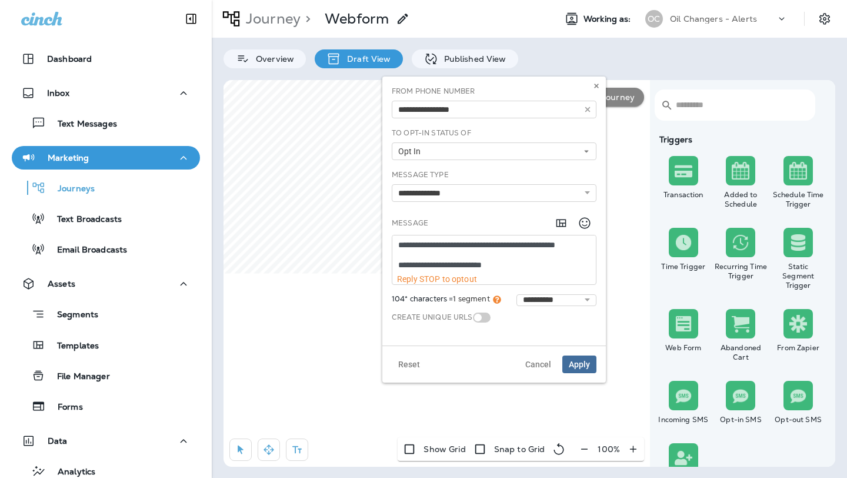
click at [419, 262] on textarea "**********" at bounding box center [494, 254] width 204 height 39
click at [539, 263] on textarea "**********" at bounding box center [494, 254] width 204 height 39
click at [451, 266] on textarea "**********" at bounding box center [494, 254] width 204 height 39
type textarea "**********"
click at [571, 298] on select "**********" at bounding box center [556, 300] width 80 height 12
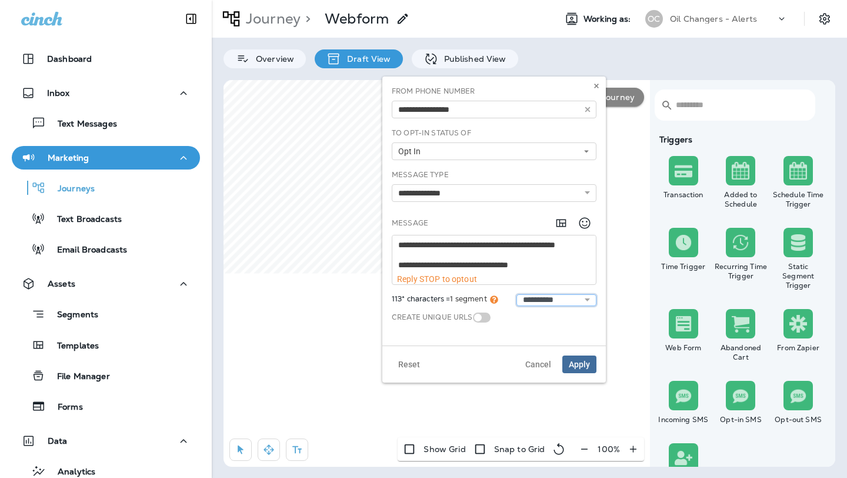
scroll to position [0, 0]
click at [584, 360] on span "Apply" at bounding box center [579, 364] width 21 height 8
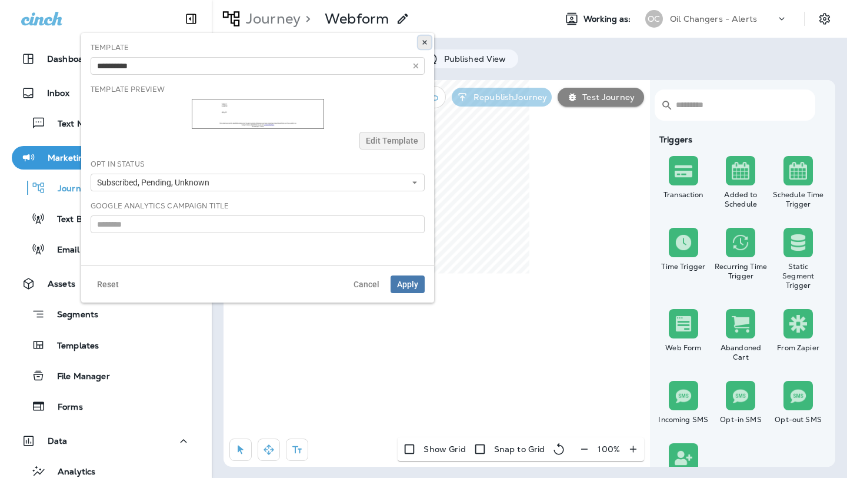
click at [424, 42] on use at bounding box center [424, 42] width 4 height 5
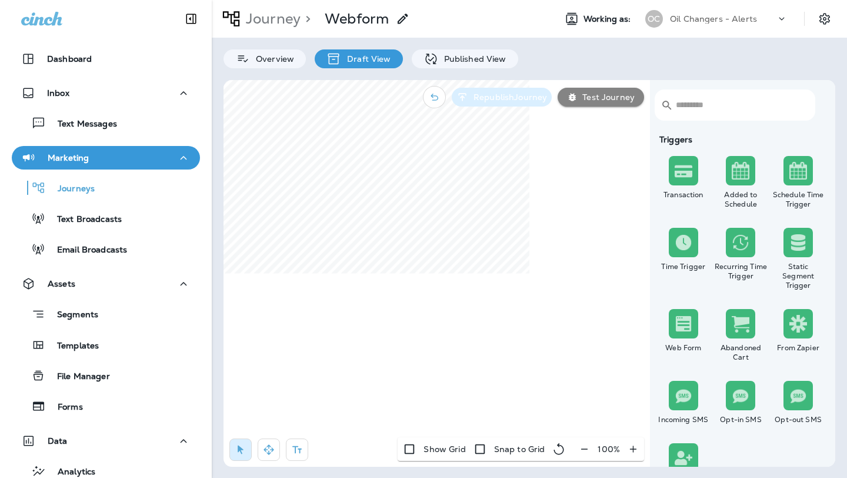
click at [499, 95] on p "Republish Journey" at bounding box center [508, 96] width 78 height 9
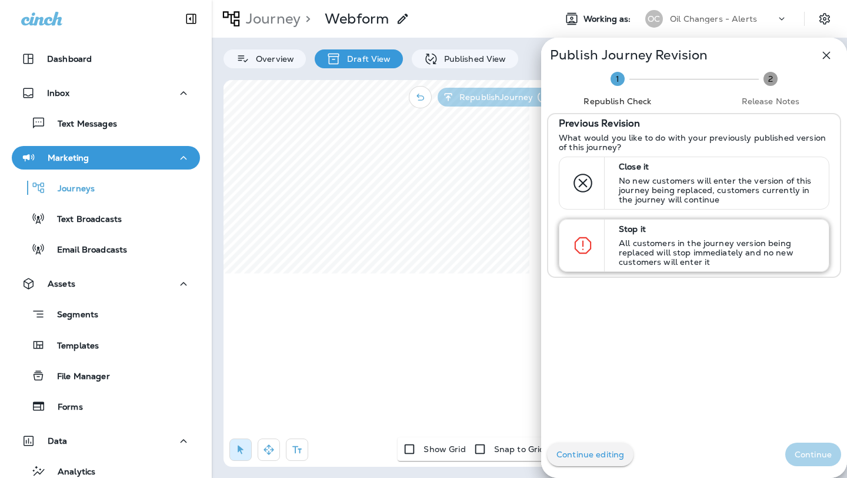
click at [651, 235] on div "Stop it All customers in the journey version being replaced will stop immediate…" at bounding box center [718, 245] width 209 height 52
click at [819, 455] on p "Continue" at bounding box center [813, 453] width 37 height 9
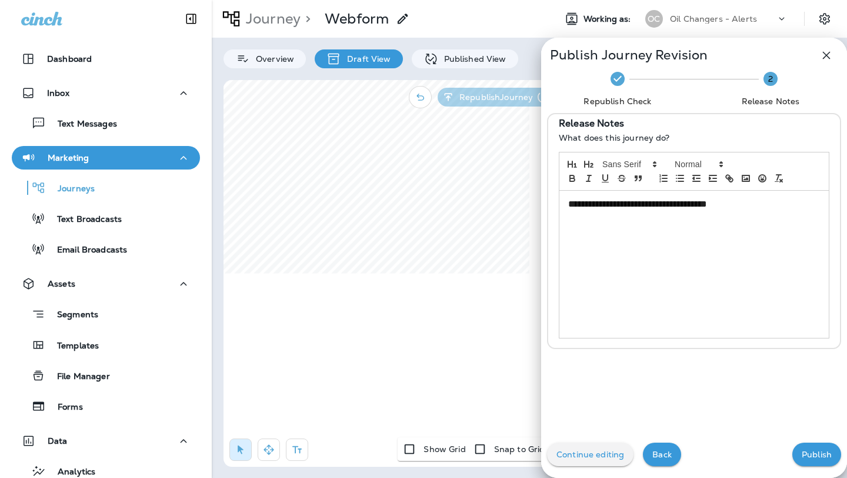
click at [819, 455] on p "Publish" at bounding box center [817, 453] width 30 height 9
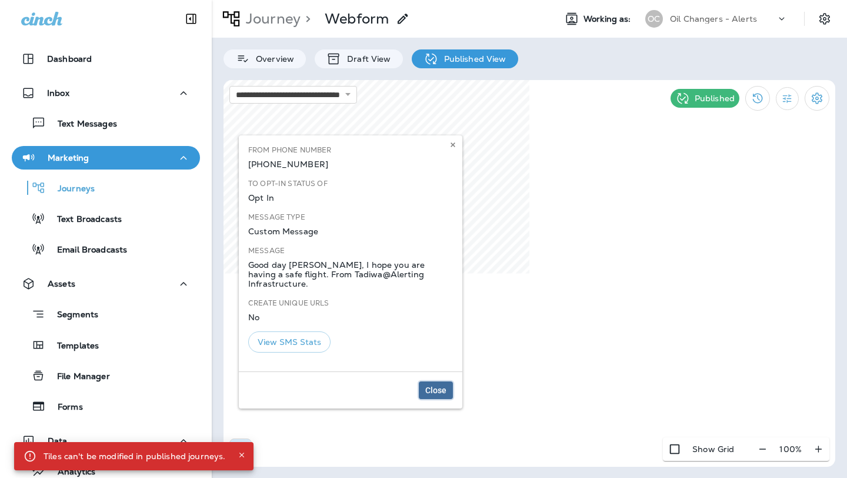
click at [436, 386] on span "Close" at bounding box center [435, 390] width 21 height 8
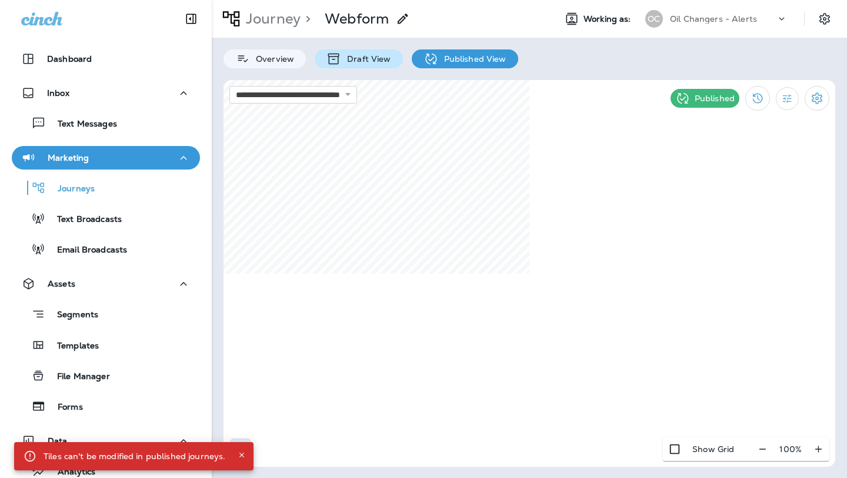
click at [372, 61] on p "Draft View" at bounding box center [365, 58] width 49 height 9
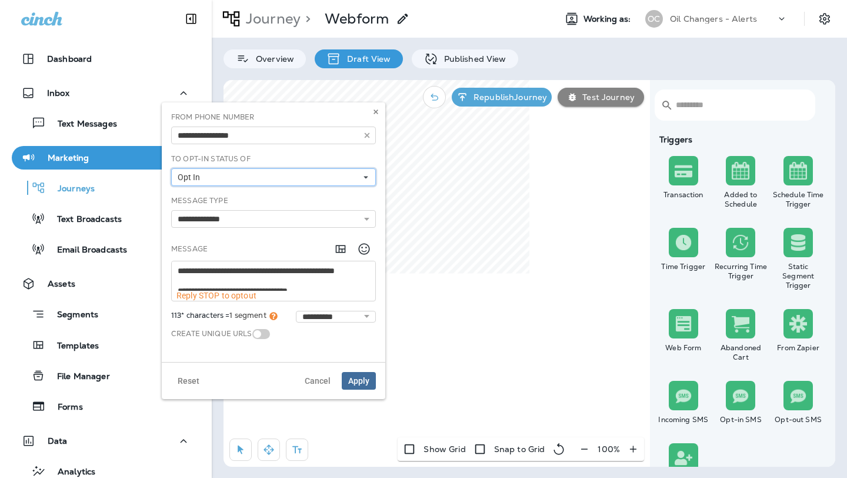
click at [350, 176] on button "Opt In" at bounding box center [273, 177] width 205 height 18
